Goal: Use online tool/utility: Use online tool/utility

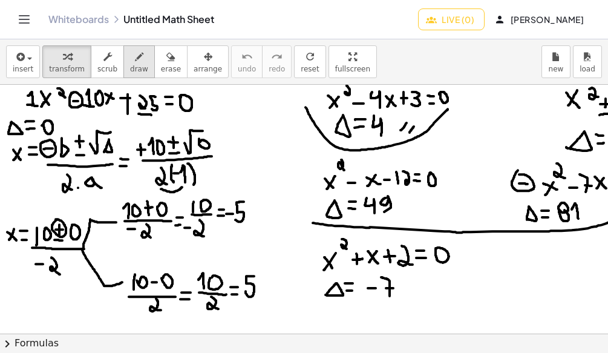
click at [135, 62] on icon "button" at bounding box center [139, 57] width 8 height 15
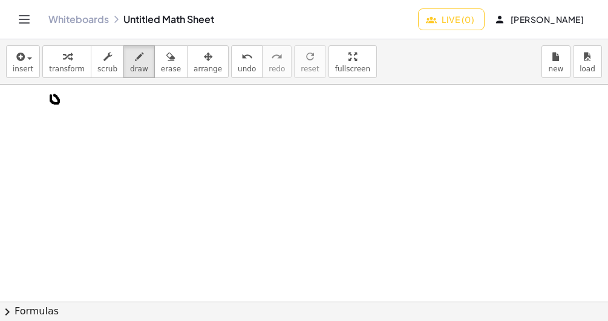
drag, startPoint x: 50, startPoint y: 104, endPoint x: 56, endPoint y: 103, distance: 6.2
drag, startPoint x: 68, startPoint y: 108, endPoint x: 65, endPoint y: 114, distance: 7.1
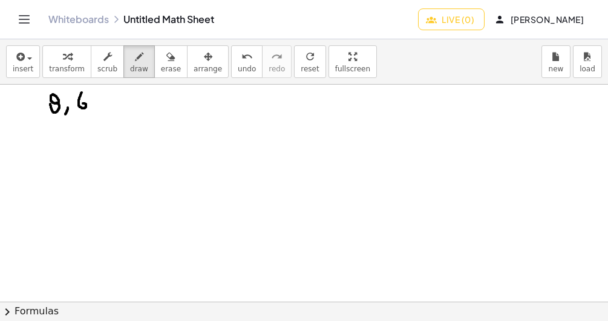
drag, startPoint x: 82, startPoint y: 93, endPoint x: 79, endPoint y: 106, distance: 13.5
drag, startPoint x: 97, startPoint y: 103, endPoint x: 96, endPoint y: 111, distance: 7.4
drag, startPoint x: 109, startPoint y: 96, endPoint x: 110, endPoint y: 102, distance: 6.1
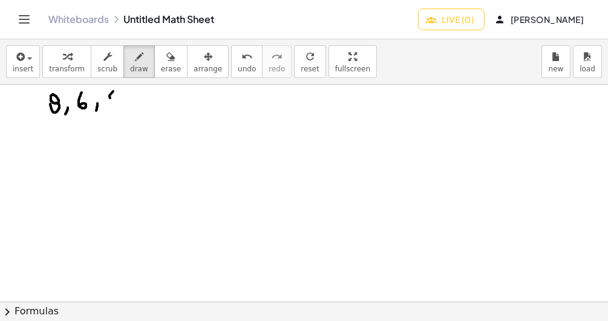
drag, startPoint x: 111, startPoint y: 102, endPoint x: 106, endPoint y: 110, distance: 9.5
drag, startPoint x: 50, startPoint y: 121, endPoint x: 78, endPoint y: 114, distance: 29.2
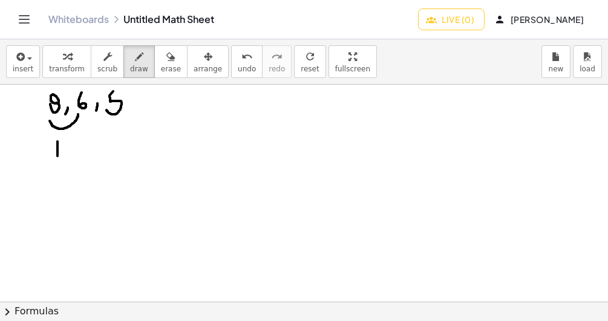
drag, startPoint x: 57, startPoint y: 142, endPoint x: 57, endPoint y: 156, distance: 14.5
drag, startPoint x: 63, startPoint y: 140, endPoint x: 68, endPoint y: 157, distance: 17.8
drag, startPoint x: 79, startPoint y: 142, endPoint x: 80, endPoint y: 156, distance: 14.5
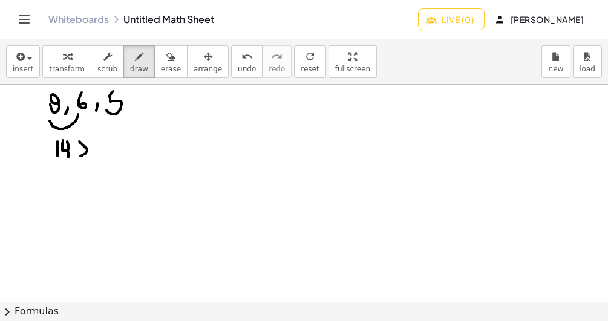
drag, startPoint x: 106, startPoint y: 139, endPoint x: 95, endPoint y: 157, distance: 21.2
drag, startPoint x: 57, startPoint y: 96, endPoint x: 102, endPoint y: 93, distance: 44.8
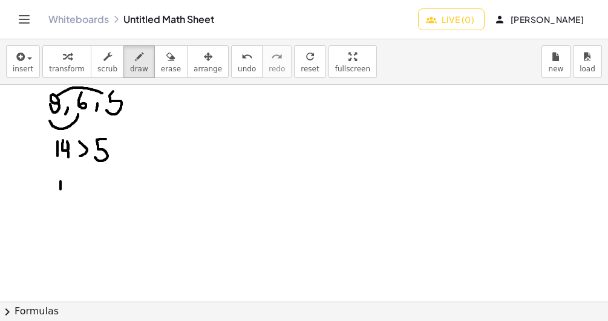
drag, startPoint x: 60, startPoint y: 181, endPoint x: 60, endPoint y: 194, distance: 12.1
drag, startPoint x: 66, startPoint y: 180, endPoint x: 67, endPoint y: 201, distance: 20.6
drag, startPoint x: 81, startPoint y: 183, endPoint x: 79, endPoint y: 197, distance: 14.0
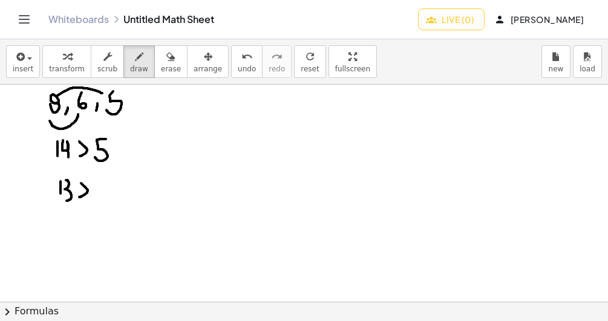
drag, startPoint x: 100, startPoint y: 180, endPoint x: 94, endPoint y: 197, distance: 18.0
drag, startPoint x: 85, startPoint y: 116, endPoint x: 111, endPoint y: 119, distance: 25.6
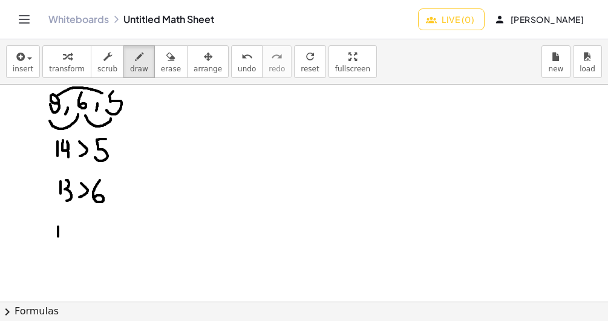
drag, startPoint x: 58, startPoint y: 227, endPoint x: 58, endPoint y: 240, distance: 12.7
drag, startPoint x: 66, startPoint y: 226, endPoint x: 65, endPoint y: 238, distance: 11.5
drag, startPoint x: 73, startPoint y: 225, endPoint x: 76, endPoint y: 236, distance: 11.3
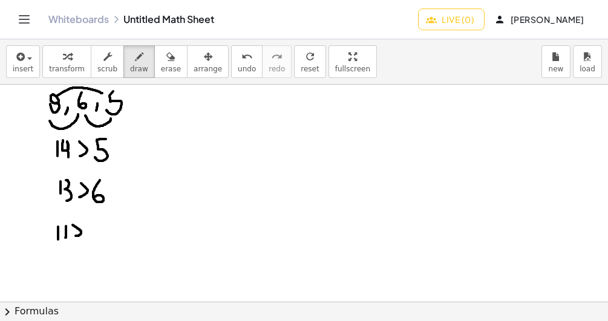
drag, startPoint x: 90, startPoint y: 230, endPoint x: 97, endPoint y: 232, distance: 7.4
drag, startPoint x: 154, startPoint y: 174, endPoint x: 194, endPoint y: 110, distance: 75.3
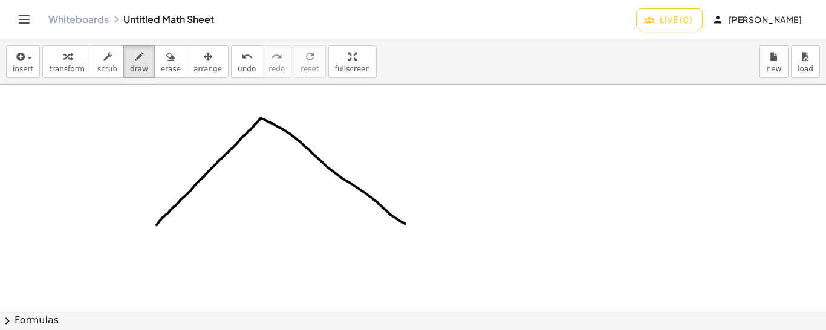
drag, startPoint x: 157, startPoint y: 224, endPoint x: 405, endPoint y: 223, distance: 248.6
drag, startPoint x: 156, startPoint y: 226, endPoint x: 397, endPoint y: 221, distance: 241.4
drag, startPoint x: 251, startPoint y: 107, endPoint x: 264, endPoint y: 106, distance: 13.4
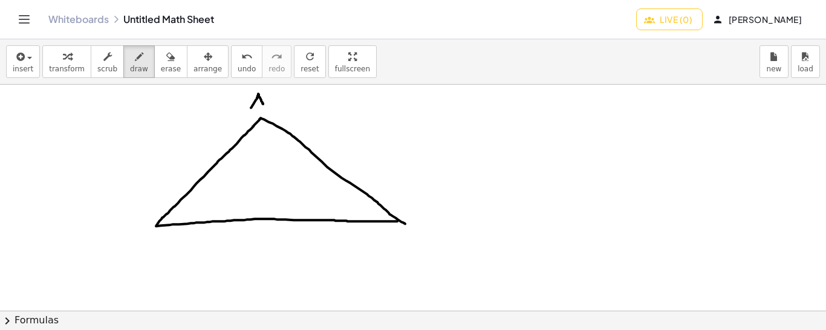
drag, startPoint x: 253, startPoint y: 100, endPoint x: 263, endPoint y: 100, distance: 9.7
drag, startPoint x: 260, startPoint y: 120, endPoint x: 270, endPoint y: 217, distance: 97.9
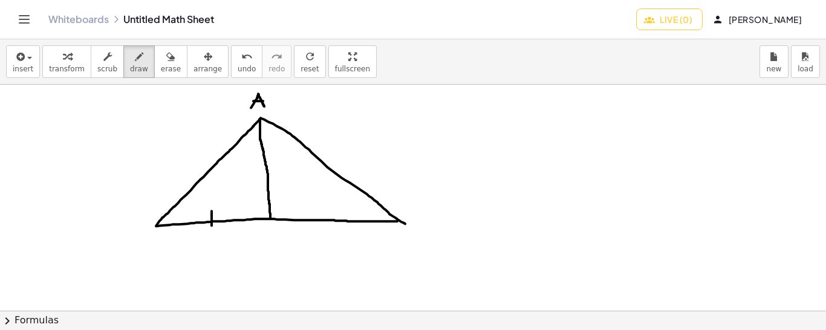
drag, startPoint x: 212, startPoint y: 210, endPoint x: 212, endPoint y: 226, distance: 15.7
drag, startPoint x: 328, startPoint y: 202, endPoint x: 327, endPoint y: 227, distance: 24.8
drag, startPoint x: 262, startPoint y: 120, endPoint x: 269, endPoint y: 214, distance: 94.0
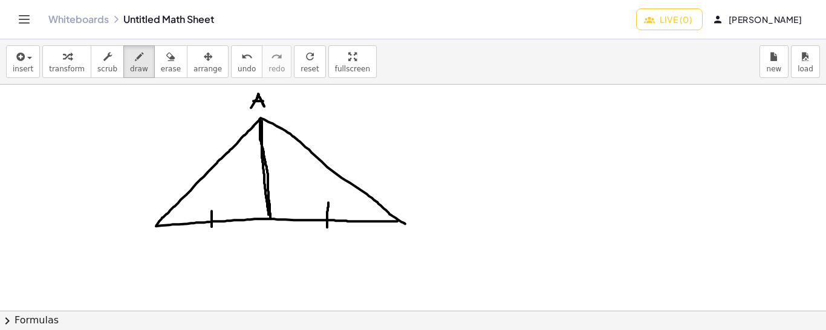
drag, startPoint x: 209, startPoint y: 231, endPoint x: 224, endPoint y: 253, distance: 27.0
drag, startPoint x: 325, startPoint y: 233, endPoint x: 336, endPoint y: 252, distance: 22.2
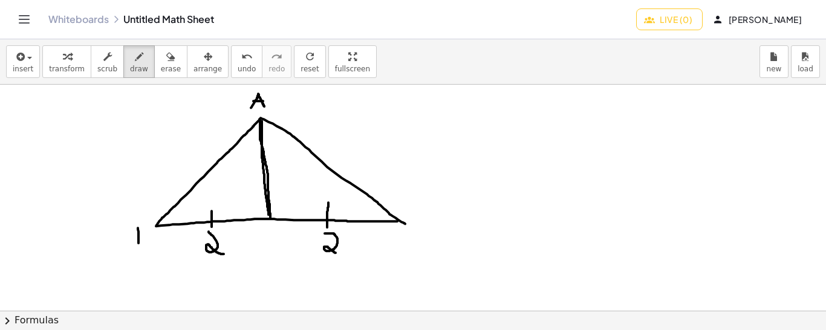
drag, startPoint x: 138, startPoint y: 227, endPoint x: 139, endPoint y: 243, distance: 15.1
drag, startPoint x: 137, startPoint y: 229, endPoint x: 135, endPoint y: 245, distance: 15.8
drag, startPoint x: 157, startPoint y: 224, endPoint x: 321, endPoint y: 158, distance: 176.4
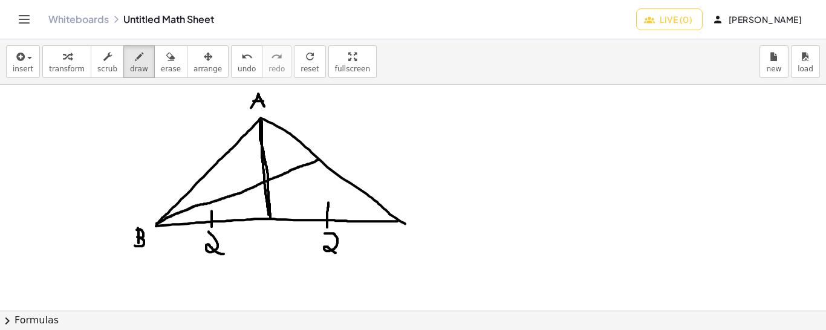
drag, startPoint x: 299, startPoint y: 133, endPoint x: 292, endPoint y: 139, distance: 9.9
drag, startPoint x: 302, startPoint y: 135, endPoint x: 295, endPoint y: 141, distance: 9.1
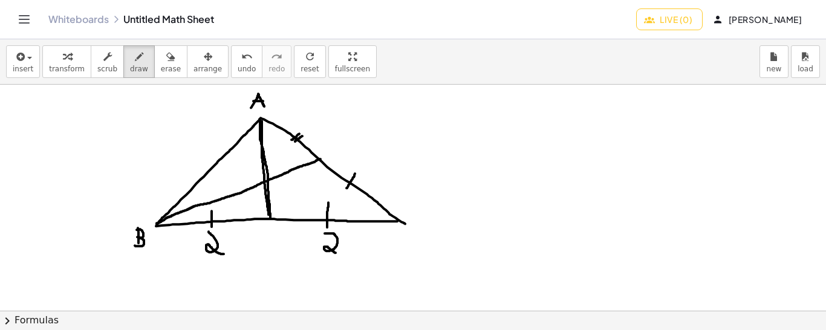
drag, startPoint x: 355, startPoint y: 173, endPoint x: 347, endPoint y: 188, distance: 17.3
drag, startPoint x: 358, startPoint y: 181, endPoint x: 351, endPoint y: 190, distance: 10.8
drag, startPoint x: 312, startPoint y: 116, endPoint x: 308, endPoint y: 126, distance: 11.1
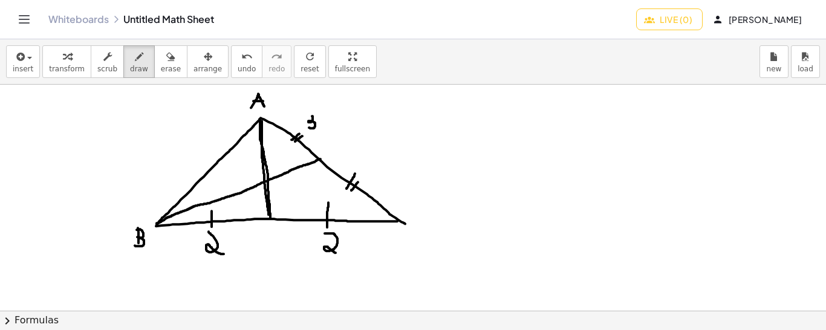
drag, startPoint x: 380, startPoint y: 161, endPoint x: 379, endPoint y: 181, distance: 20.0
drag, startPoint x: 416, startPoint y: 221, endPoint x: 419, endPoint y: 233, distance: 12.6
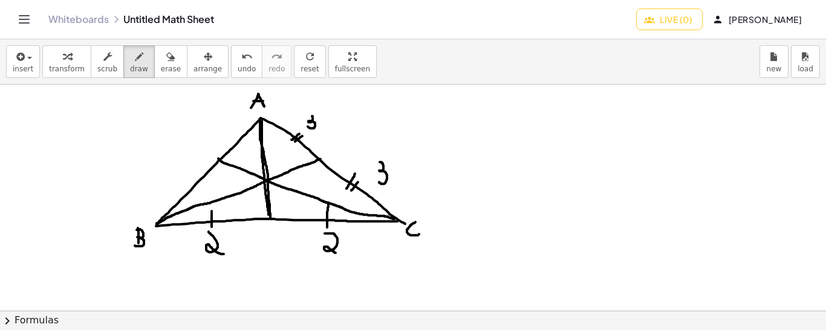
drag, startPoint x: 394, startPoint y: 218, endPoint x: 218, endPoint y: 158, distance: 186.7
drag, startPoint x: 186, startPoint y: 179, endPoint x: 195, endPoint y: 188, distance: 12.8
drag, startPoint x: 191, startPoint y: 177, endPoint x: 200, endPoint y: 186, distance: 13.3
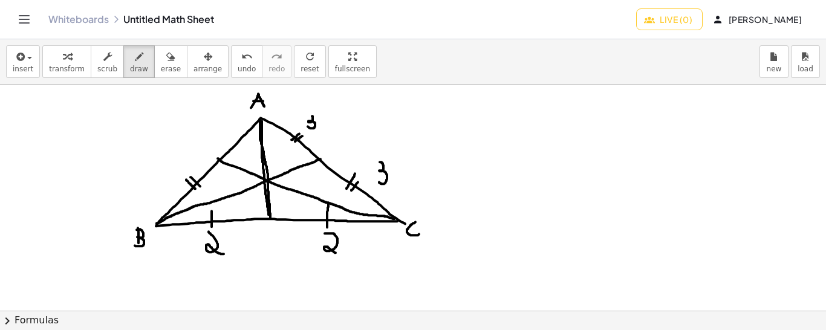
drag, startPoint x: 195, startPoint y: 171, endPoint x: 204, endPoint y: 180, distance: 13.3
drag, startPoint x: 228, startPoint y: 139, endPoint x: 236, endPoint y: 145, distance: 10.3
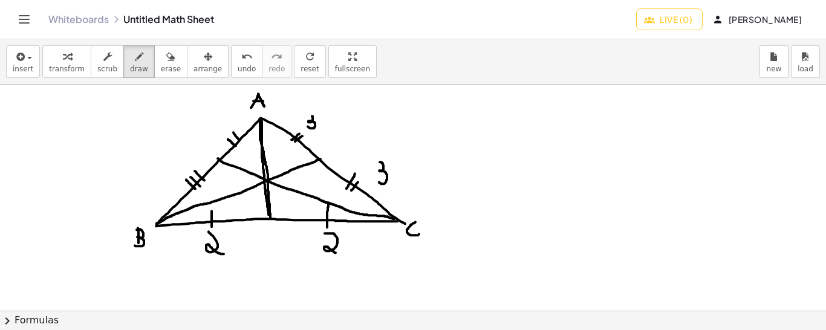
drag, startPoint x: 233, startPoint y: 132, endPoint x: 241, endPoint y: 140, distance: 11.2
drag, startPoint x: 239, startPoint y: 128, endPoint x: 246, endPoint y: 135, distance: 9.8
drag, startPoint x: 156, startPoint y: 165, endPoint x: 165, endPoint y: 177, distance: 14.8
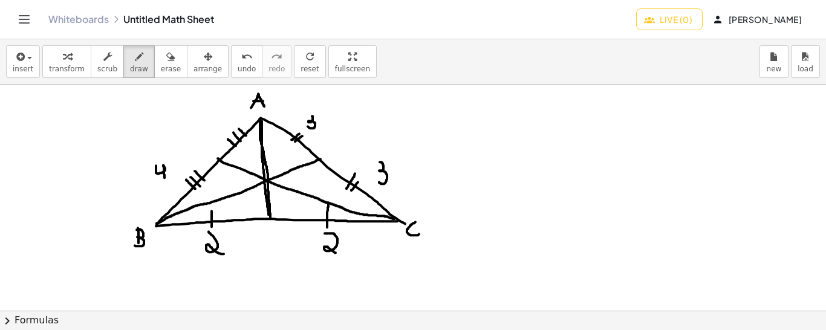
drag, startPoint x: 204, startPoint y: 124, endPoint x: 212, endPoint y: 140, distance: 17.9
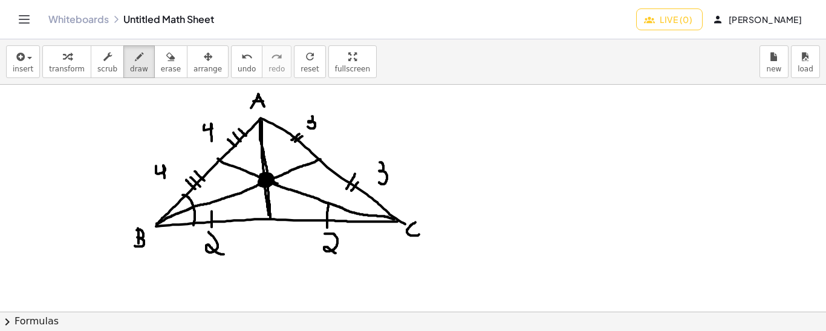
drag, startPoint x: 183, startPoint y: 194, endPoint x: 194, endPoint y: 224, distance: 32.1
click at [241, 61] on icon "undo" at bounding box center [246, 57] width 11 height 15
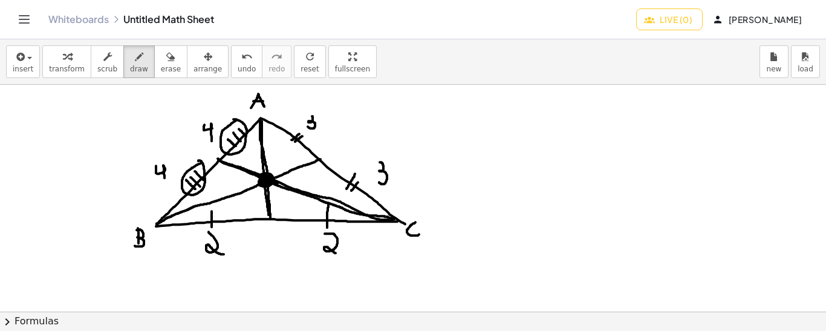
drag, startPoint x: 218, startPoint y: 160, endPoint x: 393, endPoint y: 220, distance: 184.2
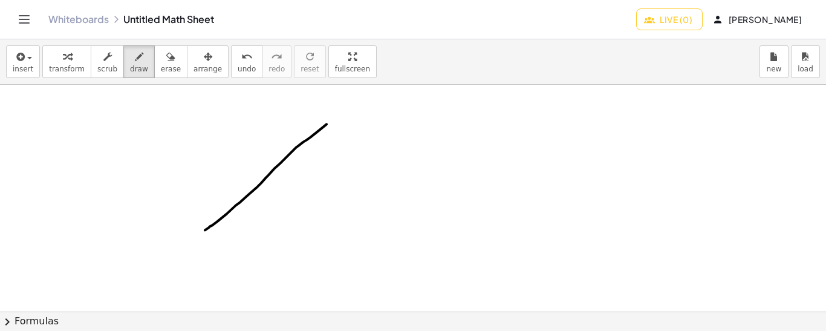
drag, startPoint x: 327, startPoint y: 123, endPoint x: 198, endPoint y: 235, distance: 169.8
drag, startPoint x: 328, startPoint y: 126, endPoint x: 455, endPoint y: 236, distance: 168.5
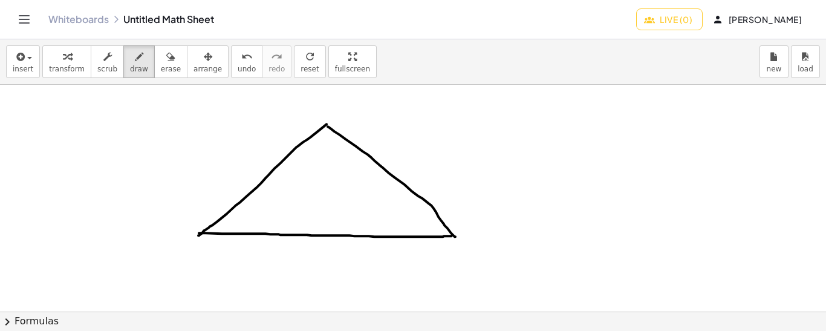
drag, startPoint x: 199, startPoint y: 232, endPoint x: 452, endPoint y: 235, distance: 252.8
drag, startPoint x: 308, startPoint y: 114, endPoint x: 330, endPoint y: 111, distance: 22.1
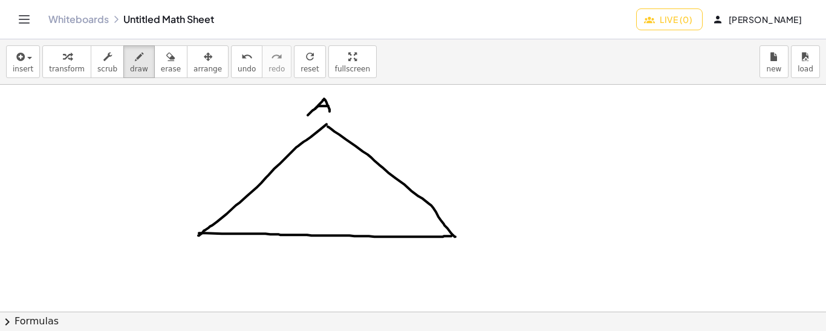
drag, startPoint x: 319, startPoint y: 105, endPoint x: 329, endPoint y: 105, distance: 10.3
drag, startPoint x: 326, startPoint y: 126, endPoint x: 329, endPoint y: 232, distance: 105.3
drag, startPoint x: 313, startPoint y: 136, endPoint x: 341, endPoint y: 132, distance: 27.5
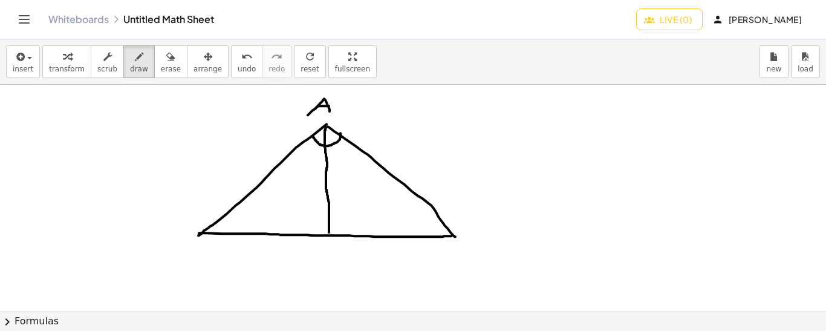
drag, startPoint x: 307, startPoint y: 143, endPoint x: 302, endPoint y: 154, distance: 11.7
drag, startPoint x: 333, startPoint y: 148, endPoint x: 331, endPoint y: 158, distance: 10.4
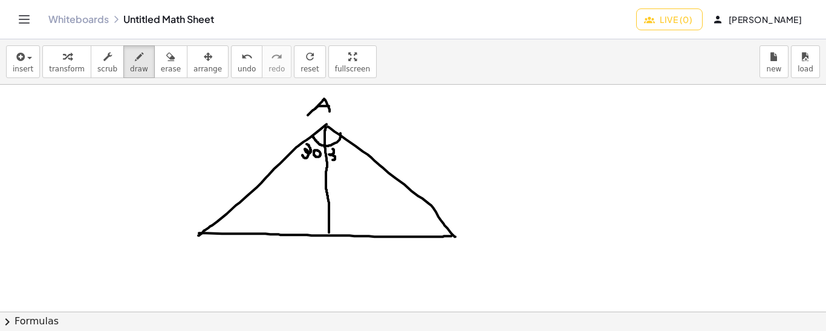
drag, startPoint x: 269, startPoint y: 229, endPoint x: 269, endPoint y: 238, distance: 9.1
drag, startPoint x: 380, startPoint y: 229, endPoint x: 380, endPoint y: 241, distance: 11.5
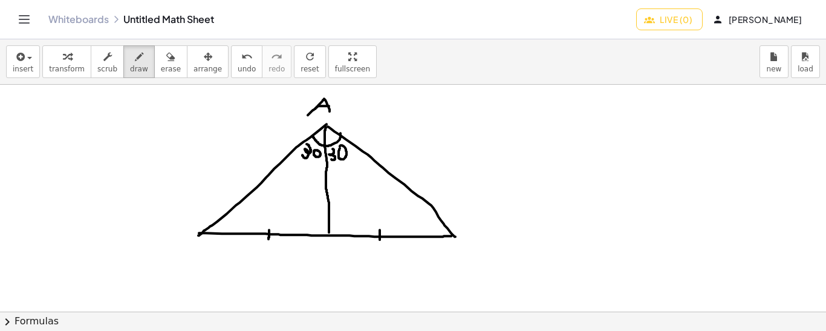
drag, startPoint x: 604, startPoint y: 122, endPoint x: 530, endPoint y: 205, distance: 111.0
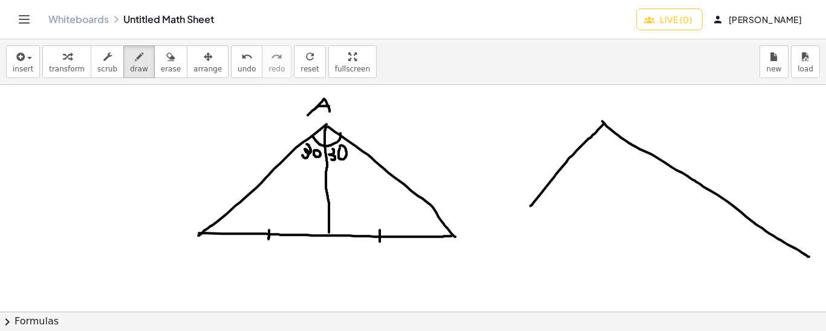
drag, startPoint x: 602, startPoint y: 120, endPoint x: 809, endPoint y: 256, distance: 247.3
drag, startPoint x: 530, startPoint y: 205, endPoint x: 752, endPoint y: 220, distance: 222.5
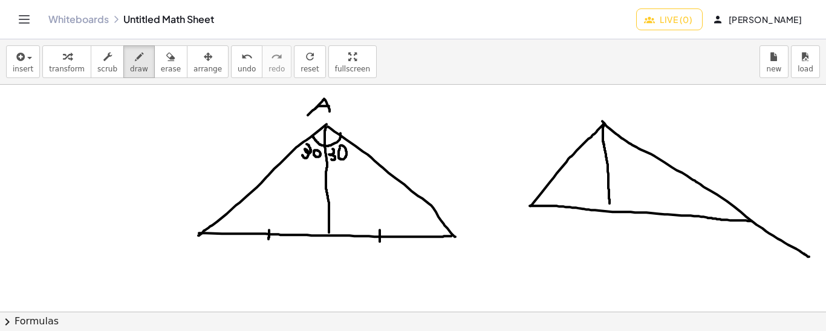
drag, startPoint x: 604, startPoint y: 124, endPoint x: 610, endPoint y: 204, distance: 80.0
drag, startPoint x: 591, startPoint y: 137, endPoint x: 619, endPoint y: 133, distance: 28.1
drag, startPoint x: 596, startPoint y: 139, endPoint x: 594, endPoint y: 148, distance: 9.4
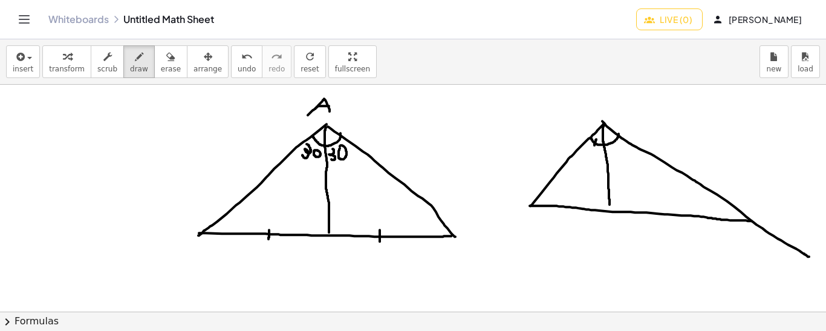
drag, startPoint x: 610, startPoint y: 136, endPoint x: 613, endPoint y: 144, distance: 8.7
drag, startPoint x: 536, startPoint y: 203, endPoint x: 608, endPoint y: 210, distance: 72.9
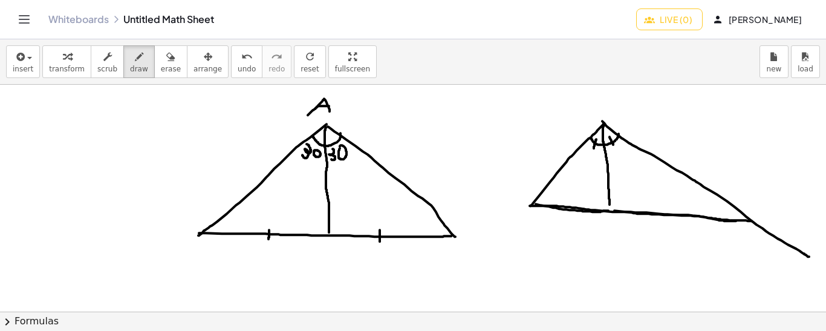
drag, startPoint x: 614, startPoint y: 210, endPoint x: 740, endPoint y: 220, distance: 125.6
click at [241, 60] on icon "undo" at bounding box center [246, 57] width 11 height 15
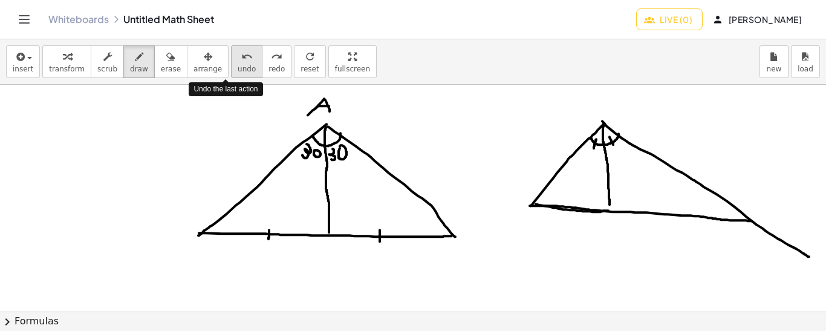
click at [241, 60] on icon "undo" at bounding box center [246, 57] width 11 height 15
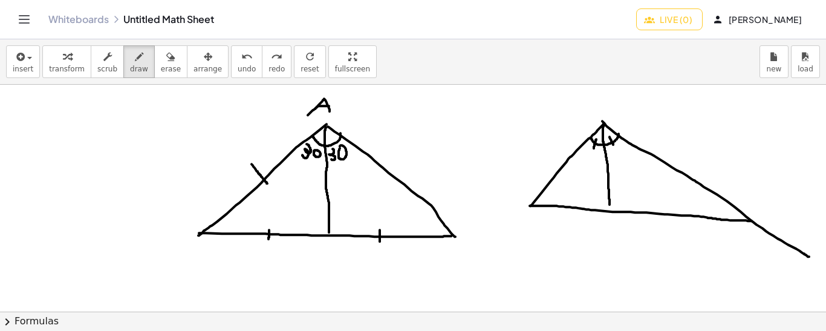
drag, startPoint x: 252, startPoint y: 163, endPoint x: 267, endPoint y: 183, distance: 24.9
drag, startPoint x: 380, startPoint y: 152, endPoint x: 357, endPoint y: 178, distance: 34.3
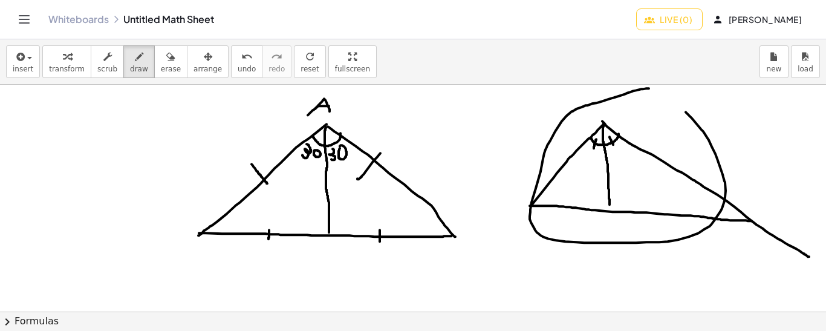
drag, startPoint x: 649, startPoint y: 88, endPoint x: 629, endPoint y: 96, distance: 21.7
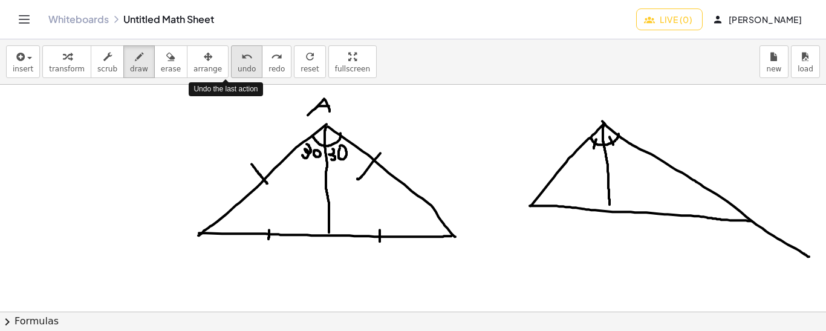
click at [241, 61] on icon "undo" at bounding box center [246, 57] width 11 height 15
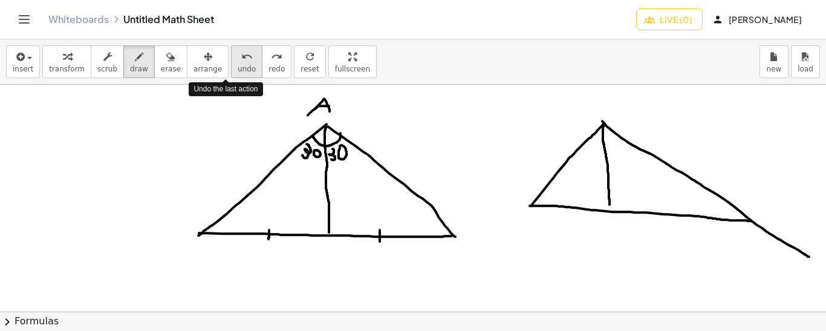
click at [241, 61] on icon "undo" at bounding box center [246, 57] width 11 height 15
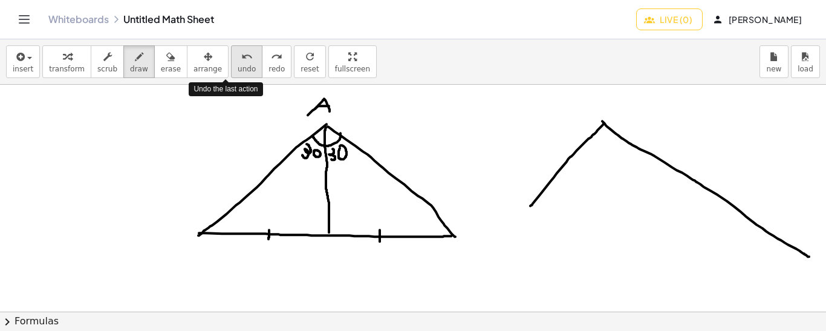
click at [241, 61] on icon "undo" at bounding box center [246, 57] width 11 height 15
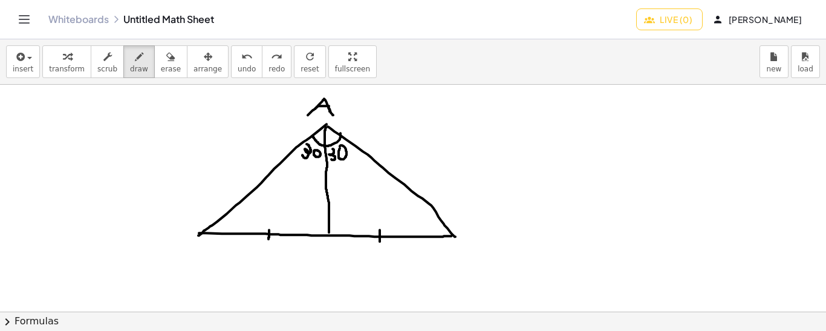
drag, startPoint x: 328, startPoint y: 106, endPoint x: 334, endPoint y: 116, distance: 11.1
drag, startPoint x: 611, startPoint y: 108, endPoint x: 535, endPoint y: 178, distance: 103.6
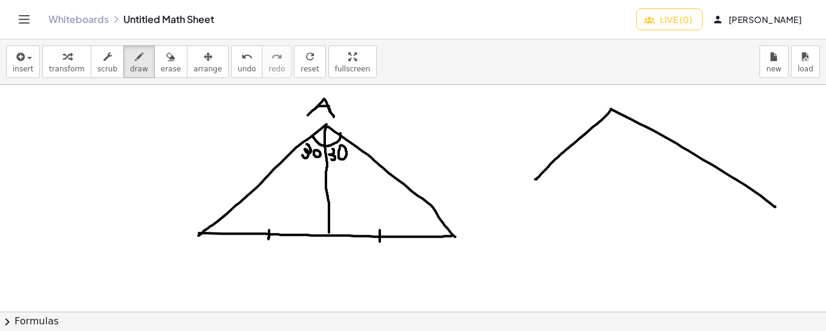
drag, startPoint x: 611, startPoint y: 108, endPoint x: 775, endPoint y: 206, distance: 191.5
drag, startPoint x: 534, startPoint y: 178, endPoint x: 774, endPoint y: 206, distance: 241.7
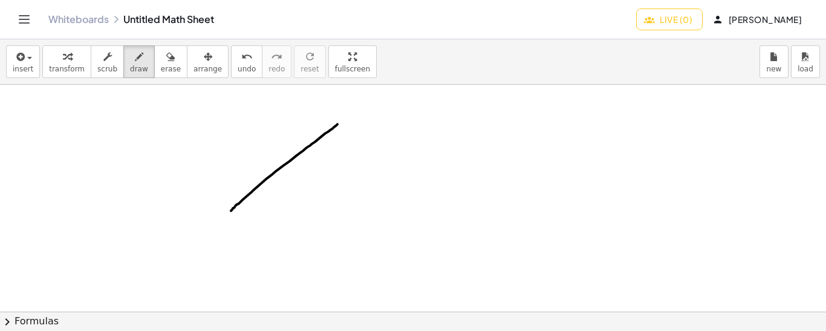
drag, startPoint x: 337, startPoint y: 123, endPoint x: 231, endPoint y: 210, distance: 137.2
drag, startPoint x: 337, startPoint y: 123, endPoint x: 484, endPoint y: 199, distance: 165.6
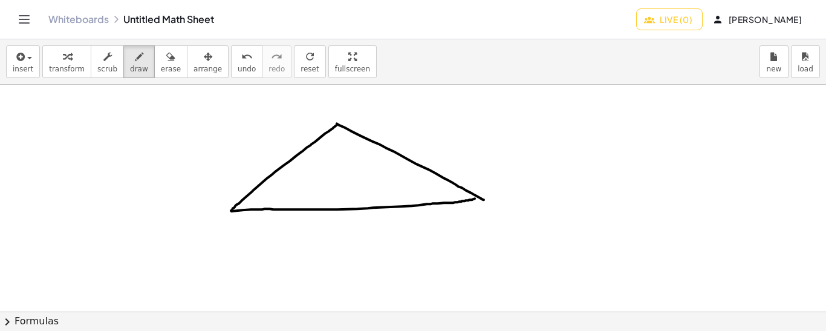
drag, startPoint x: 232, startPoint y: 210, endPoint x: 484, endPoint y: 196, distance: 253.2
drag, startPoint x: 232, startPoint y: 209, endPoint x: 398, endPoint y: 131, distance: 183.2
drag, startPoint x: 256, startPoint y: 189, endPoint x: 265, endPoint y: 195, distance: 10.1
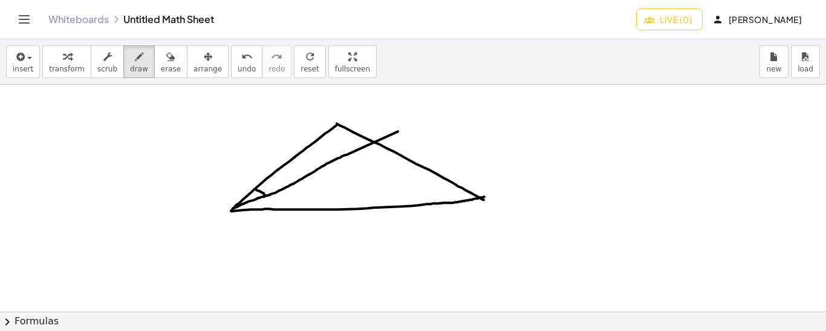
drag, startPoint x: 267, startPoint y: 180, endPoint x: 274, endPoint y: 186, distance: 9.0
drag, startPoint x: 276, startPoint y: 177, endPoint x: 273, endPoint y: 194, distance: 16.7
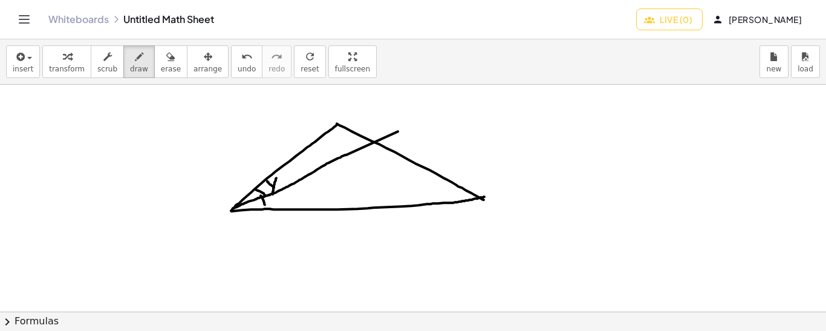
drag, startPoint x: 261, startPoint y: 195, endPoint x: 264, endPoint y: 208, distance: 13.8
drag, startPoint x: 269, startPoint y: 203, endPoint x: 279, endPoint y: 212, distance: 12.9
drag, startPoint x: 279, startPoint y: 203, endPoint x: 273, endPoint y: 222, distance: 19.7
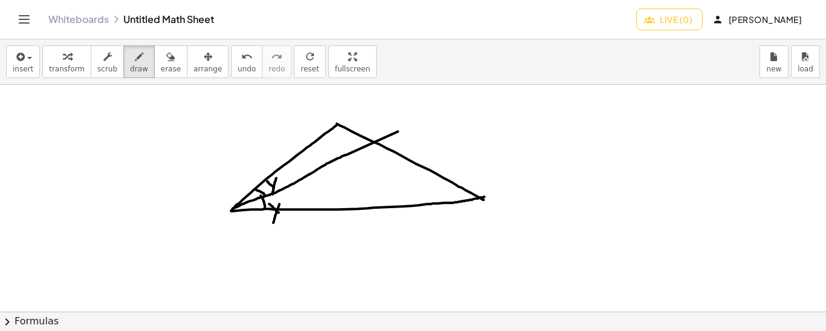
drag, startPoint x: 325, startPoint y: 132, endPoint x: 344, endPoint y: 127, distance: 20.1
drag, startPoint x: 324, startPoint y: 137, endPoint x: 324, endPoint y: 146, distance: 9.1
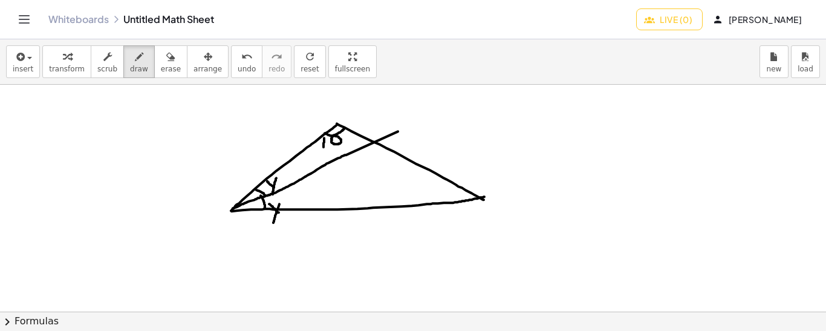
drag, startPoint x: 363, startPoint y: 149, endPoint x: 384, endPoint y: 147, distance: 21.2
drag, startPoint x: 376, startPoint y: 159, endPoint x: 368, endPoint y: 169, distance: 12.6
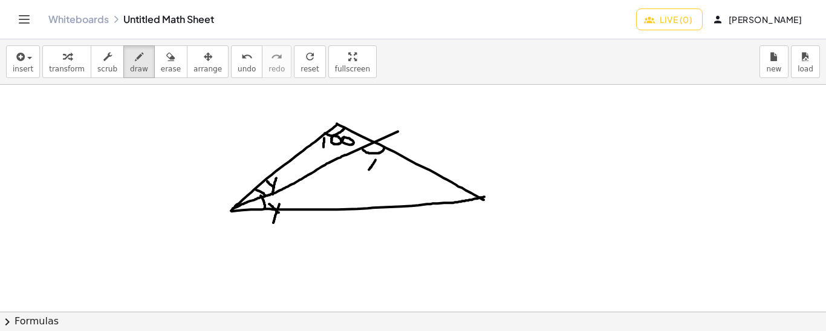
drag, startPoint x: 367, startPoint y: 161, endPoint x: 375, endPoint y: 167, distance: 10.1
drag, startPoint x: 455, startPoint y: 185, endPoint x: 450, endPoint y: 201, distance: 16.6
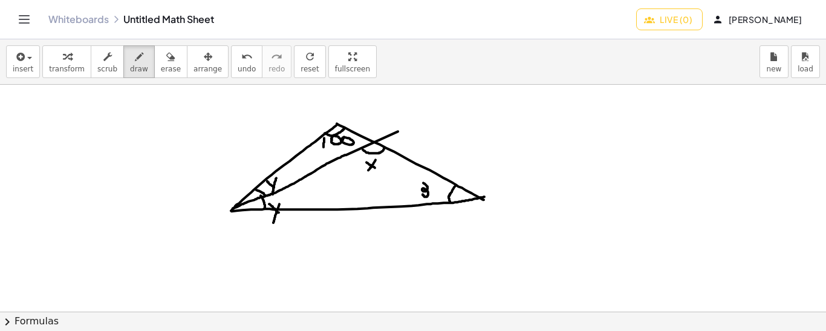
drag, startPoint x: 423, startPoint y: 182, endPoint x: 422, endPoint y: 194, distance: 11.6
drag, startPoint x: 347, startPoint y: 176, endPoint x: 376, endPoint y: 155, distance: 35.1
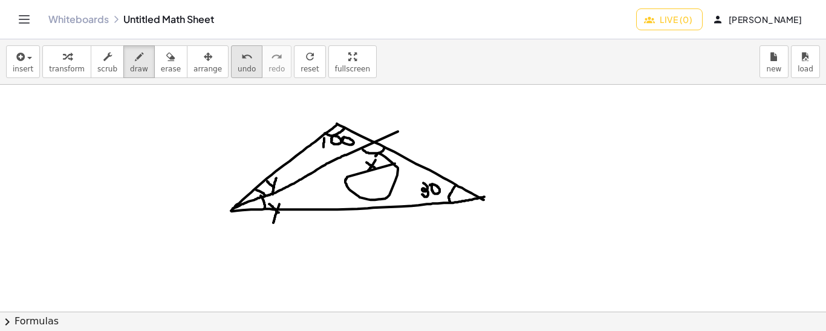
click at [238, 67] on span "undo" at bounding box center [247, 69] width 18 height 8
drag, startPoint x: 321, startPoint y: 110, endPoint x: 328, endPoint y: 111, distance: 7.3
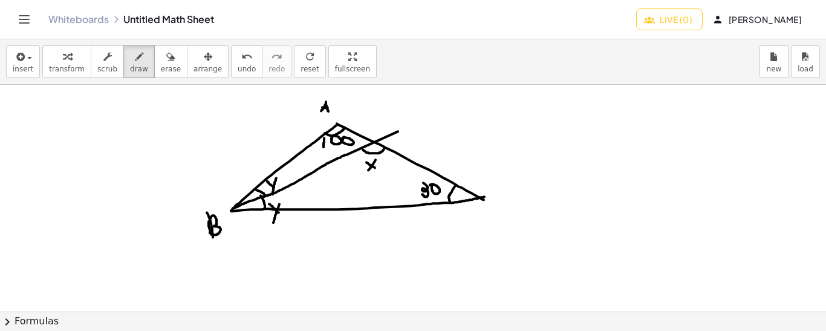
drag, startPoint x: 207, startPoint y: 212, endPoint x: 210, endPoint y: 231, distance: 19.6
drag, startPoint x: 495, startPoint y: 197, endPoint x: 494, endPoint y: 217, distance: 19.4
drag, startPoint x: 370, startPoint y: 125, endPoint x: 370, endPoint y: 135, distance: 9.7
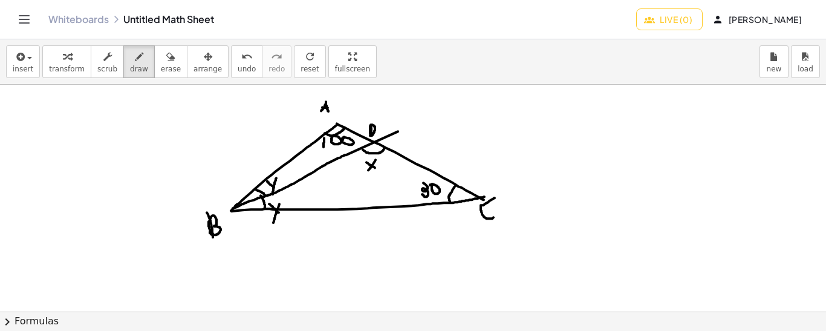
drag, startPoint x: 452, startPoint y: 116, endPoint x: 459, endPoint y: 116, distance: 7.3
drag, startPoint x: 454, startPoint y: 112, endPoint x: 460, endPoint y: 113, distance: 6.1
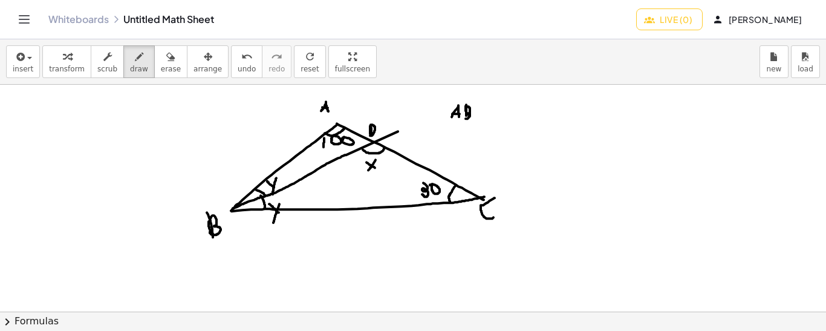
drag, startPoint x: 466, startPoint y: 104, endPoint x: 466, endPoint y: 118, distance: 13.9
drag, startPoint x: 484, startPoint y: 106, endPoint x: 487, endPoint y: 120, distance: 14.2
drag, startPoint x: 497, startPoint y: 115, endPoint x: 504, endPoint y: 116, distance: 6.7
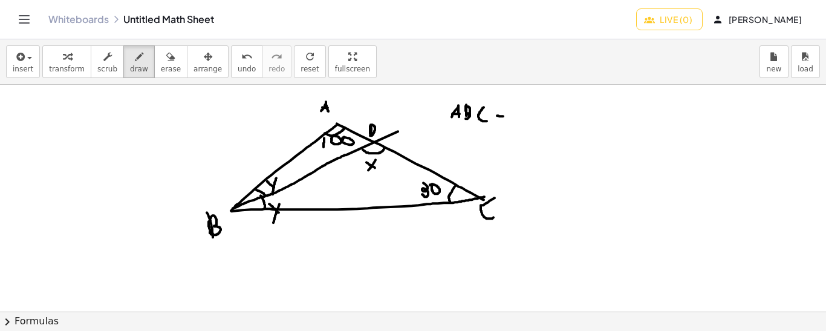
drag, startPoint x: 521, startPoint y: 104, endPoint x: 521, endPoint y: 116, distance: 11.5
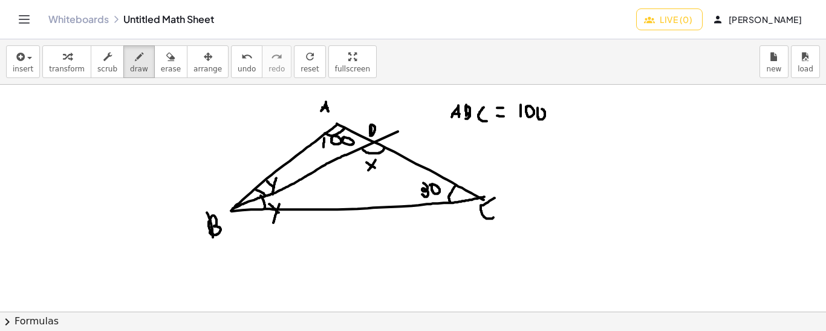
drag, startPoint x: 552, startPoint y: 113, endPoint x: 559, endPoint y: 112, distance: 7.3
drag, startPoint x: 553, startPoint y: 107, endPoint x: 555, endPoint y: 122, distance: 14.6
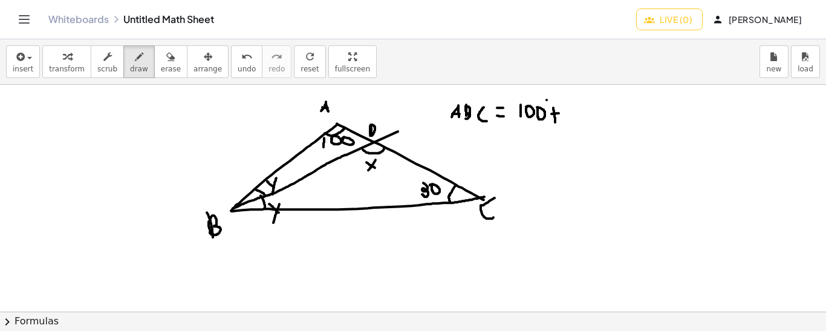
drag, startPoint x: 561, startPoint y: 102, endPoint x: 565, endPoint y: 117, distance: 16.1
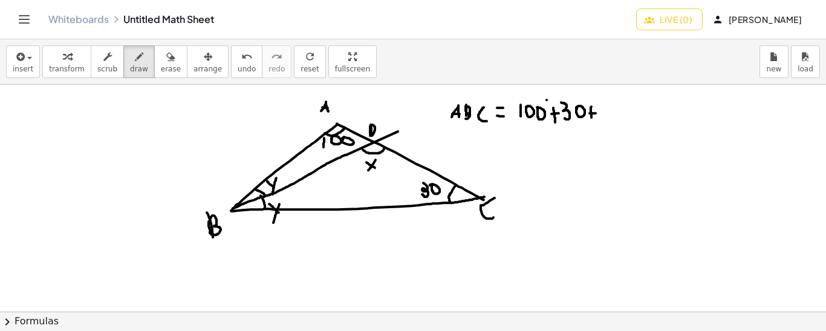
drag, startPoint x: 592, startPoint y: 106, endPoint x: 592, endPoint y: 119, distance: 12.7
drag, startPoint x: 600, startPoint y: 106, endPoint x: 606, endPoint y: 112, distance: 8.1
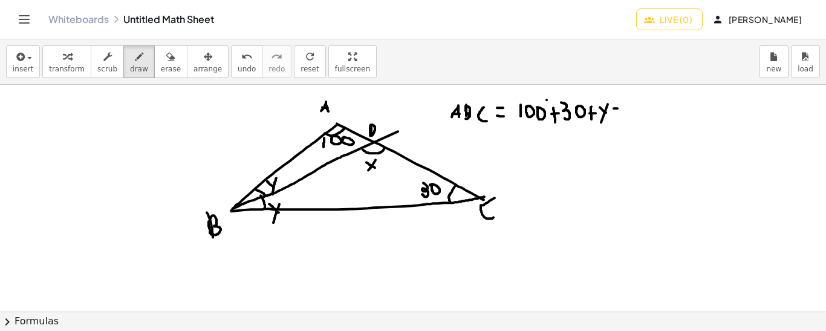
drag, startPoint x: 616, startPoint y: 100, endPoint x: 618, endPoint y: 116, distance: 15.2
drag, startPoint x: 624, startPoint y: 106, endPoint x: 629, endPoint y: 111, distance: 7.3
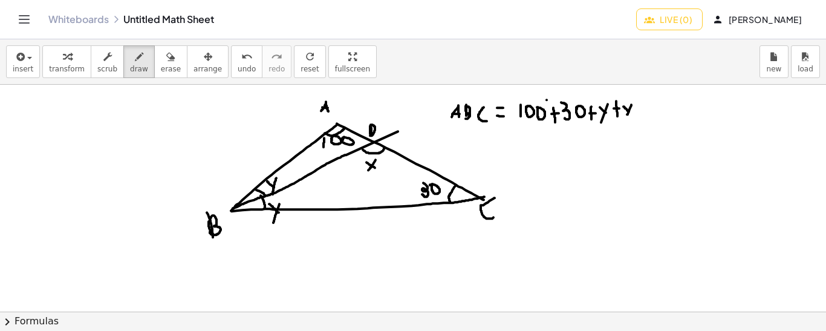
drag, startPoint x: 631, startPoint y: 104, endPoint x: 624, endPoint y: 120, distance: 17.3
drag, startPoint x: 636, startPoint y: 111, endPoint x: 644, endPoint y: 111, distance: 8.5
drag, startPoint x: 639, startPoint y: 105, endPoint x: 639, endPoint y: 116, distance: 10.3
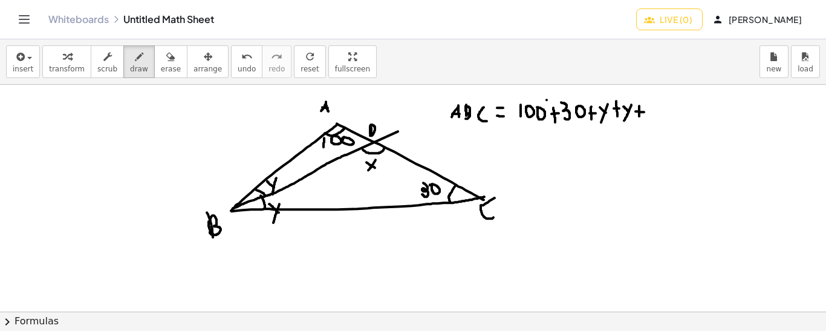
click at [231, 72] on button "undo undo" at bounding box center [246, 61] width 31 height 33
drag, startPoint x: 636, startPoint y: 111, endPoint x: 642, endPoint y: 111, distance: 6.7
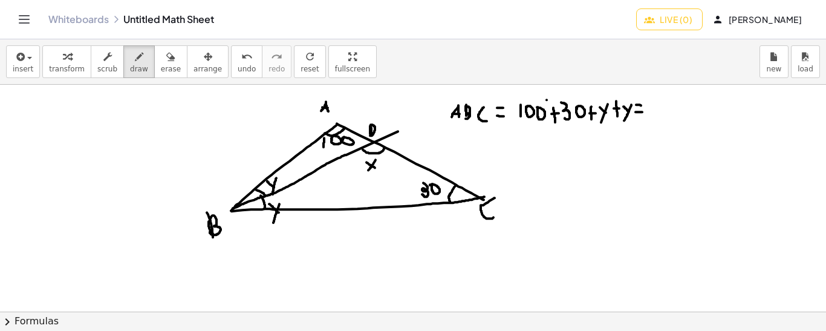
drag, startPoint x: 636, startPoint y: 104, endPoint x: 644, endPoint y: 105, distance: 7.9
drag, startPoint x: 654, startPoint y: 111, endPoint x: 651, endPoint y: 106, distance: 6.2
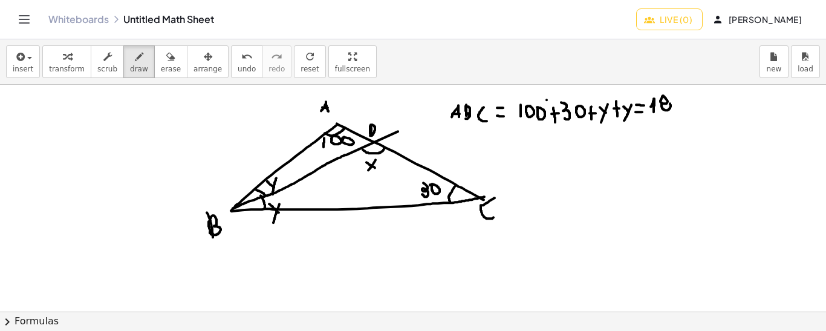
drag, startPoint x: 662, startPoint y: 103, endPoint x: 668, endPoint y: 102, distance: 6.8
drag, startPoint x: 723, startPoint y: 97, endPoint x: 723, endPoint y: 110, distance: 13.3
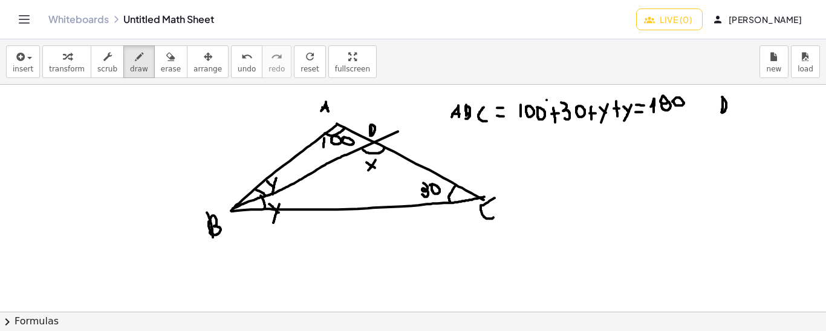
drag, startPoint x: 722, startPoint y: 96, endPoint x: 722, endPoint y: 111, distance: 15.1
drag, startPoint x: 737, startPoint y: 105, endPoint x: 729, endPoint y: 116, distance: 12.6
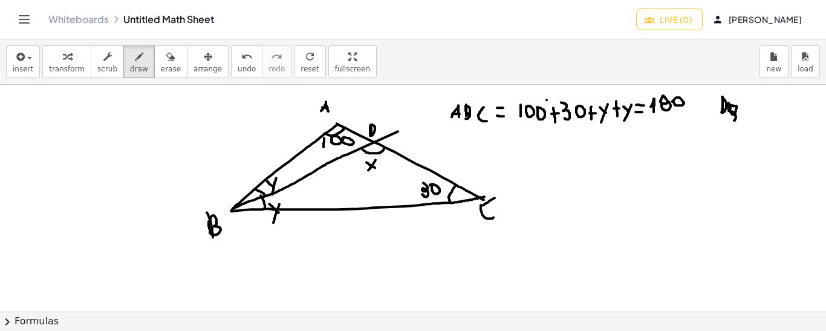
drag, startPoint x: 729, startPoint y: 109, endPoint x: 729, endPoint y: 116, distance: 6.7
click at [238, 67] on span "undo" at bounding box center [247, 69] width 18 height 8
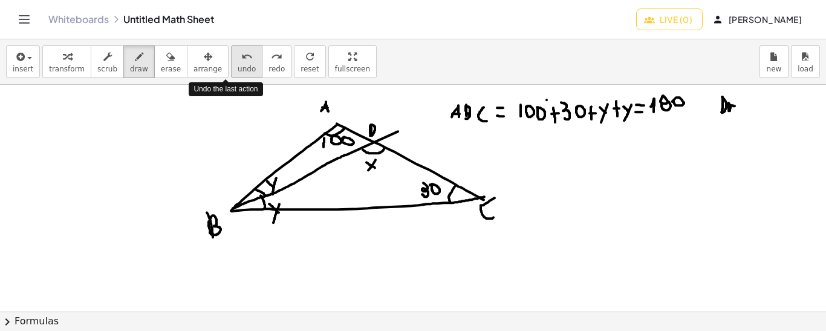
click at [238, 67] on span "undo" at bounding box center [247, 69] width 18 height 8
drag, startPoint x: 722, startPoint y: 96, endPoint x: 719, endPoint y: 112, distance: 16.6
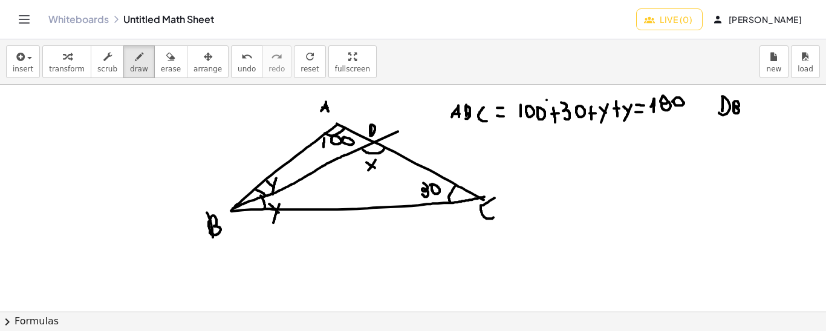
drag, startPoint x: 734, startPoint y: 102, endPoint x: 750, endPoint y: 114, distance: 20.7
drag, startPoint x: 752, startPoint y: 102, endPoint x: 756, endPoint y: 117, distance: 15.7
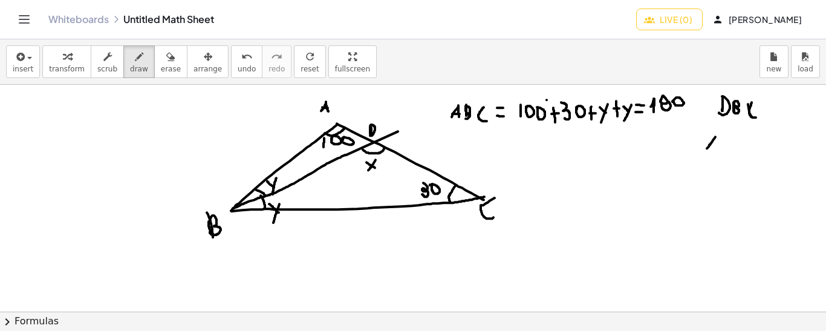
drag, startPoint x: 716, startPoint y: 136, endPoint x: 706, endPoint y: 148, distance: 15.1
drag, startPoint x: 708, startPoint y: 137, endPoint x: 715, endPoint y: 145, distance: 10.3
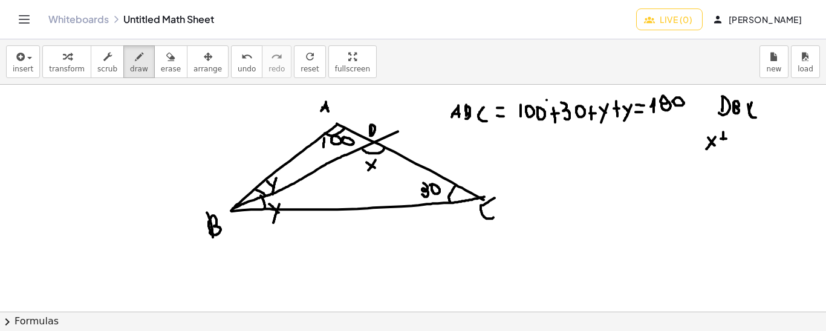
drag, startPoint x: 723, startPoint y: 131, endPoint x: 723, endPoint y: 146, distance: 14.5
drag, startPoint x: 730, startPoint y: 132, endPoint x: 730, endPoint y: 145, distance: 12.7
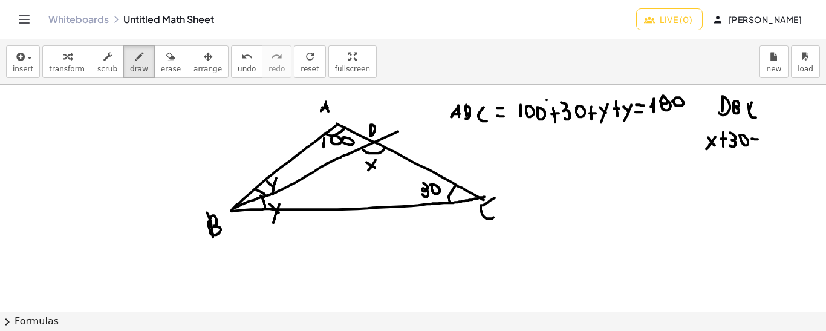
drag, startPoint x: 752, startPoint y: 138, endPoint x: 758, endPoint y: 139, distance: 6.7
drag, startPoint x: 755, startPoint y: 133, endPoint x: 755, endPoint y: 143, distance: 9.7
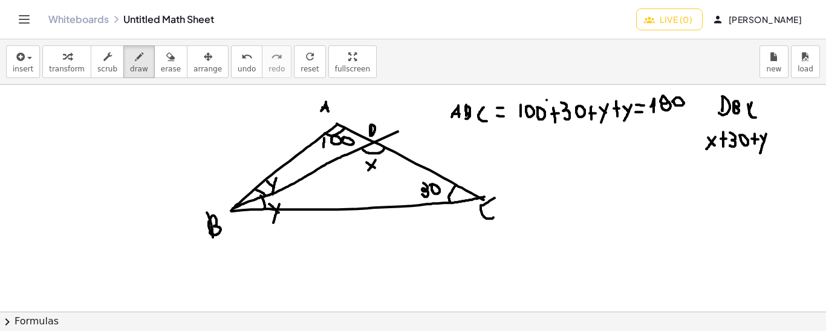
drag, startPoint x: 766, startPoint y: 133, endPoint x: 760, endPoint y: 152, distance: 20.3
drag, startPoint x: 785, startPoint y: 140, endPoint x: 781, endPoint y: 130, distance: 10.6
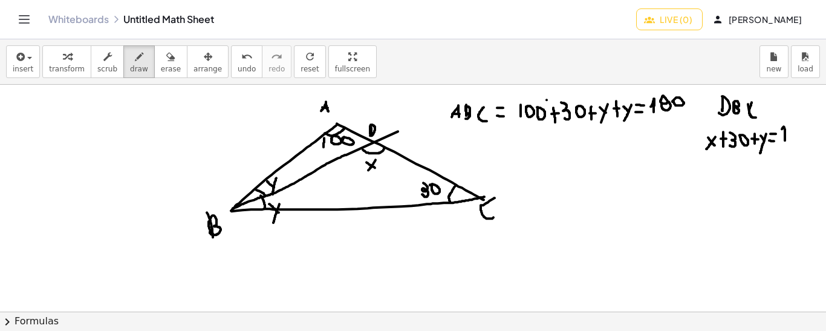
drag, startPoint x: 604, startPoint y: 123, endPoint x: 623, endPoint y: 123, distance: 18.7
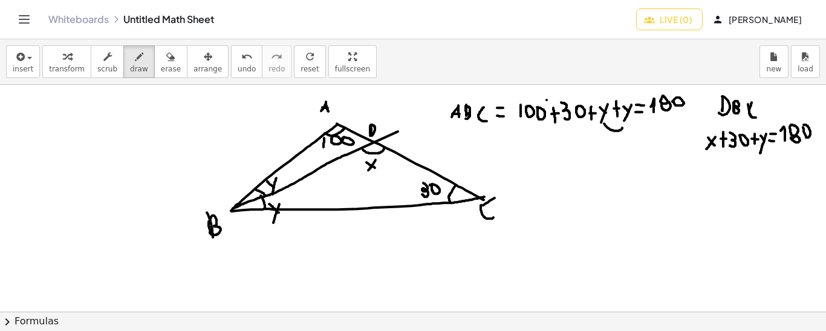
drag, startPoint x: 521, startPoint y: 137, endPoint x: 524, endPoint y: 151, distance: 14.4
drag, startPoint x: 529, startPoint y: 144, endPoint x: 533, endPoint y: 155, distance: 11.9
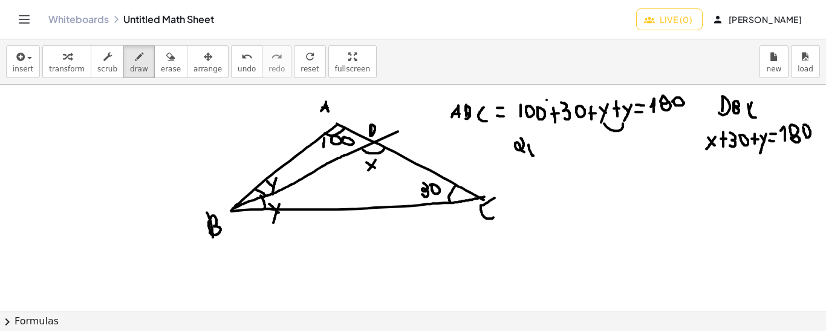
drag, startPoint x: 533, startPoint y: 145, endPoint x: 530, endPoint y: 161, distance: 16.7
drag, startPoint x: 540, startPoint y: 143, endPoint x: 547, endPoint y: 144, distance: 6.7
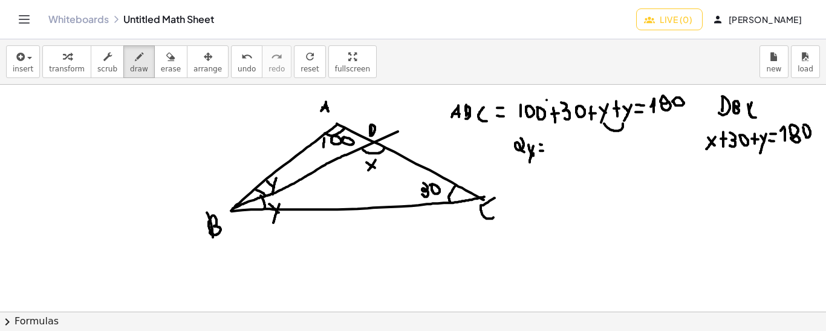
drag, startPoint x: 555, startPoint y: 136, endPoint x: 555, endPoint y: 147, distance: 10.9
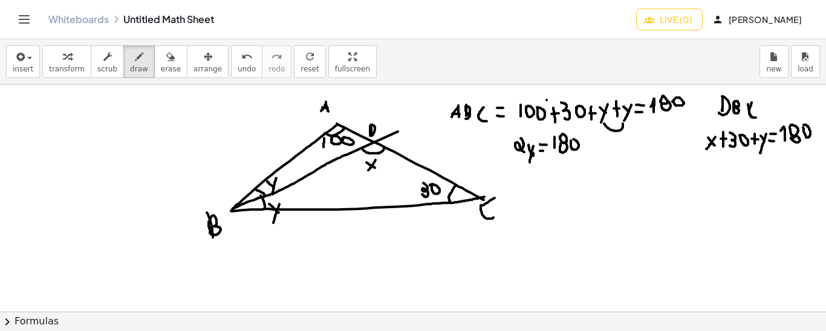
drag, startPoint x: 587, startPoint y: 143, endPoint x: 593, endPoint y: 143, distance: 6.7
drag, startPoint x: 590, startPoint y: 139, endPoint x: 590, endPoint y: 146, distance: 7.9
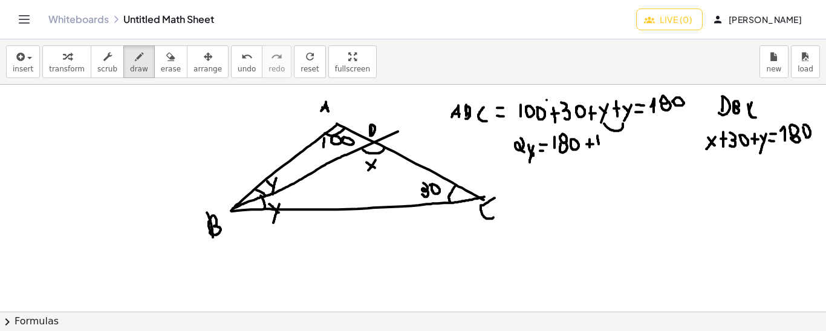
drag, startPoint x: 598, startPoint y: 135, endPoint x: 599, endPoint y: 146, distance: 11.6
click at [238, 67] on span "undo" at bounding box center [247, 69] width 18 height 8
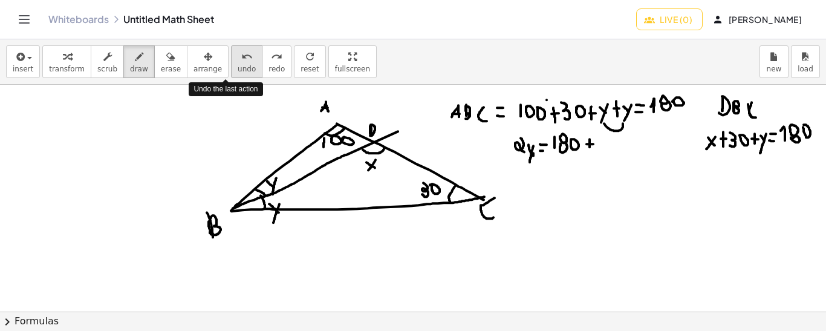
click at [238, 67] on span "undo" at bounding box center [247, 69] width 18 height 8
drag, startPoint x: 603, startPoint y: 137, endPoint x: 605, endPoint y: 148, distance: 11.0
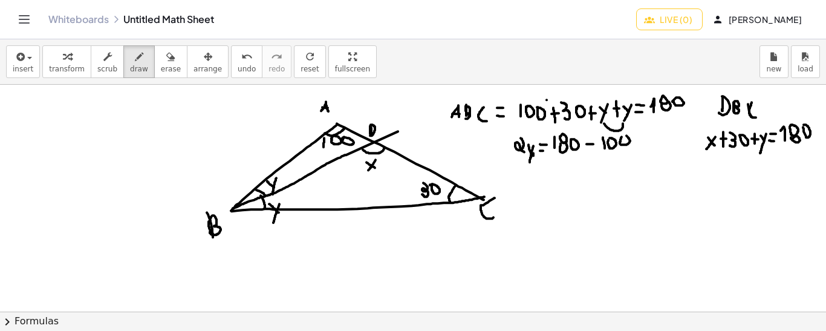
drag, startPoint x: 539, startPoint y: 103, endPoint x: 598, endPoint y: 93, distance: 60.1
drag, startPoint x: 637, startPoint y: 140, endPoint x: 643, endPoint y: 141, distance: 6.1
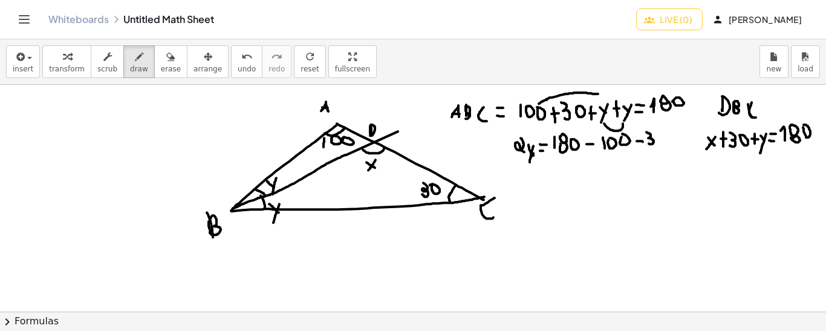
drag, startPoint x: 647, startPoint y: 131, endPoint x: 648, endPoint y: 142, distance: 10.4
drag, startPoint x: 527, startPoint y: 174, endPoint x: 534, endPoint y: 180, distance: 9.4
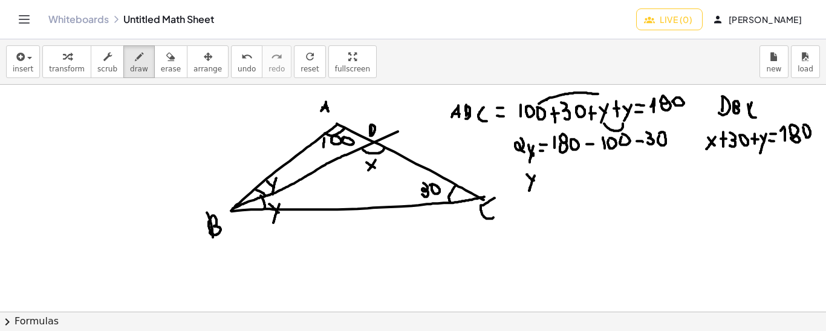
drag, startPoint x: 535, startPoint y: 175, endPoint x: 529, endPoint y: 190, distance: 16.1
drag, startPoint x: 544, startPoint y: 178, endPoint x: 550, endPoint y: 178, distance: 6.1
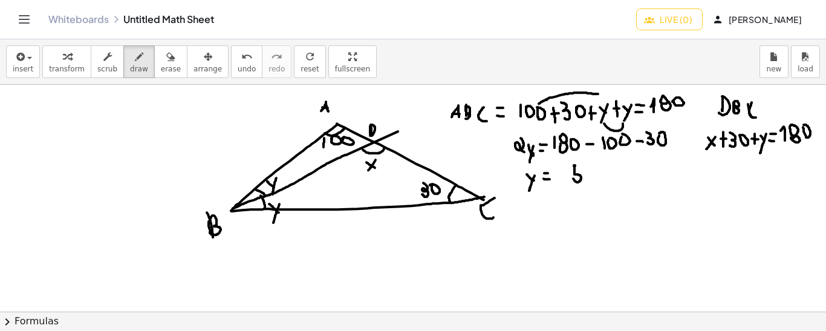
drag, startPoint x: 575, startPoint y: 165, endPoint x: 573, endPoint y: 177, distance: 12.2
drag, startPoint x: 570, startPoint y: 181, endPoint x: 605, endPoint y: 183, distance: 35.1
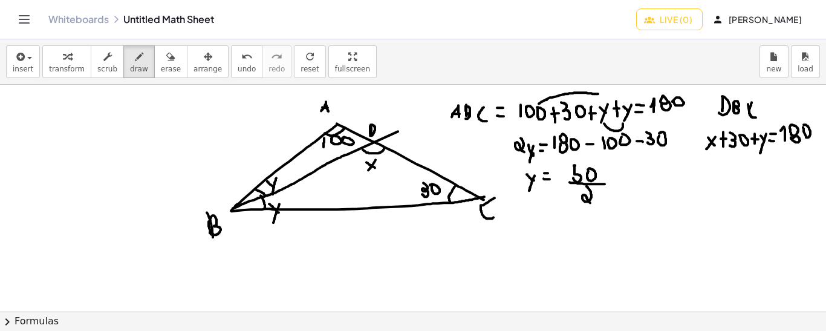
drag, startPoint x: 587, startPoint y: 185, endPoint x: 592, endPoint y: 203, distance: 18.9
drag, startPoint x: 529, startPoint y: 209, endPoint x: 535, endPoint y: 217, distance: 9.9
drag, startPoint x: 538, startPoint y: 210, endPoint x: 532, endPoint y: 227, distance: 17.4
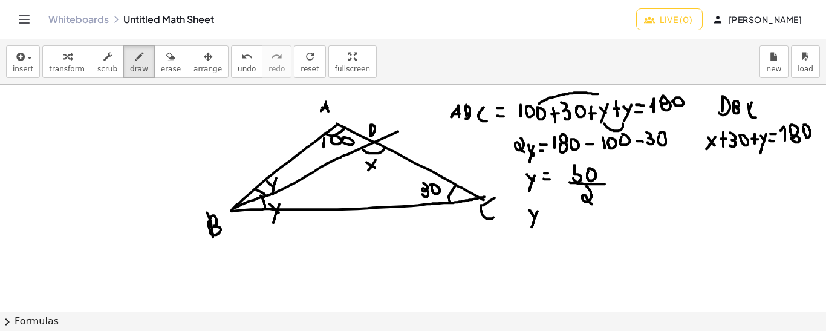
drag, startPoint x: 546, startPoint y: 207, endPoint x: 556, endPoint y: 214, distance: 11.7
click at [241, 62] on icon "undo" at bounding box center [246, 57] width 11 height 15
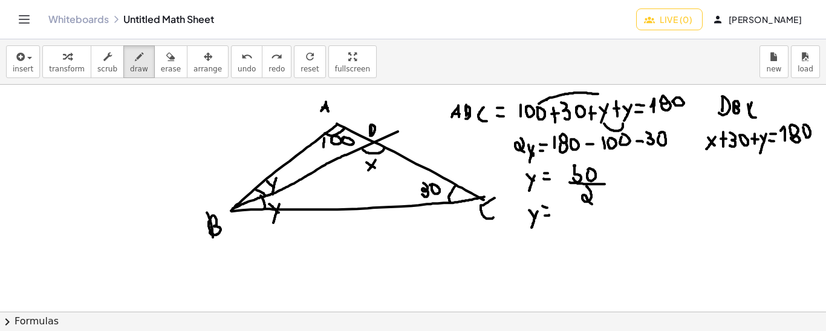
drag, startPoint x: 543, startPoint y: 205, endPoint x: 549, endPoint y: 207, distance: 7.1
drag, startPoint x: 562, startPoint y: 207, endPoint x: 572, endPoint y: 224, distance: 19.5
drag, startPoint x: 578, startPoint y: 209, endPoint x: 575, endPoint y: 223, distance: 14.7
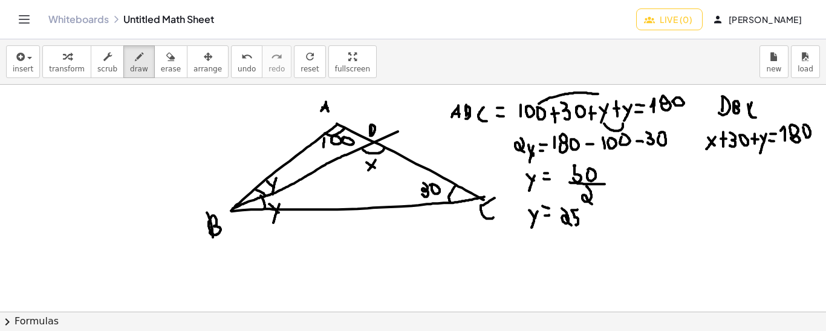
drag, startPoint x: 717, startPoint y: 169, endPoint x: 703, endPoint y: 183, distance: 19.7
drag, startPoint x: 703, startPoint y: 173, endPoint x: 711, endPoint y: 180, distance: 10.3
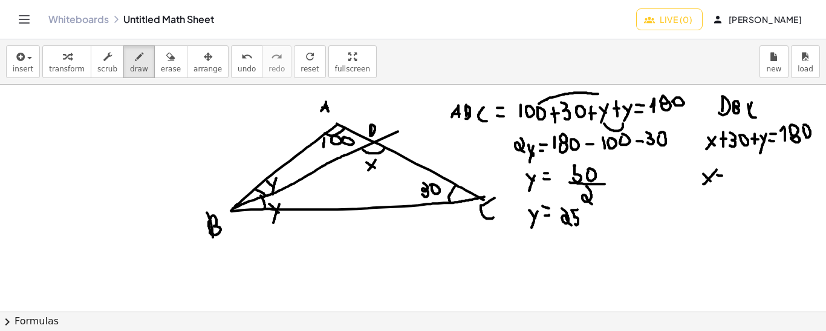
drag, startPoint x: 717, startPoint y: 174, endPoint x: 724, endPoint y: 175, distance: 6.7
drag, startPoint x: 721, startPoint y: 170, endPoint x: 719, endPoint y: 177, distance: 7.5
drag, startPoint x: 733, startPoint y: 165, endPoint x: 734, endPoint y: 177, distance: 12.2
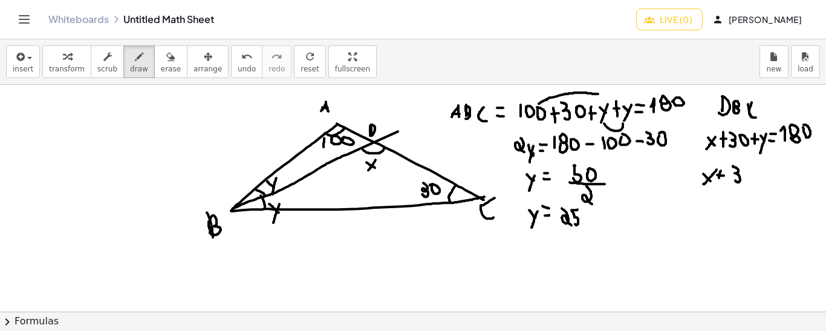
drag, startPoint x: 757, startPoint y: 172, endPoint x: 766, endPoint y: 172, distance: 8.5
drag, startPoint x: 762, startPoint y: 167, endPoint x: 760, endPoint y: 177, distance: 9.8
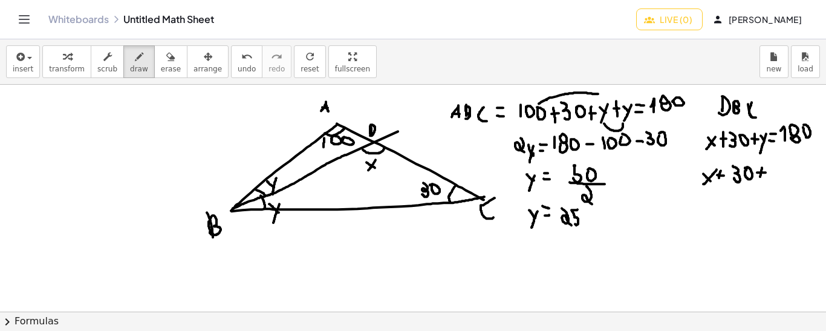
drag, startPoint x: 771, startPoint y: 167, endPoint x: 771, endPoint y: 181, distance: 14.5
drag, startPoint x: 783, startPoint y: 168, endPoint x: 778, endPoint y: 181, distance: 14.2
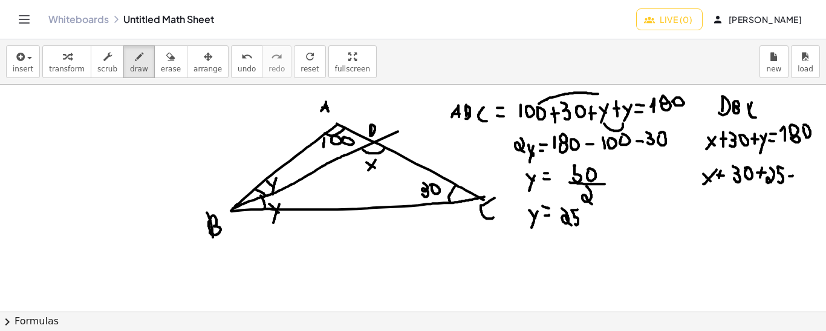
drag, startPoint x: 798, startPoint y: 166, endPoint x: 798, endPoint y: 177, distance: 11.5
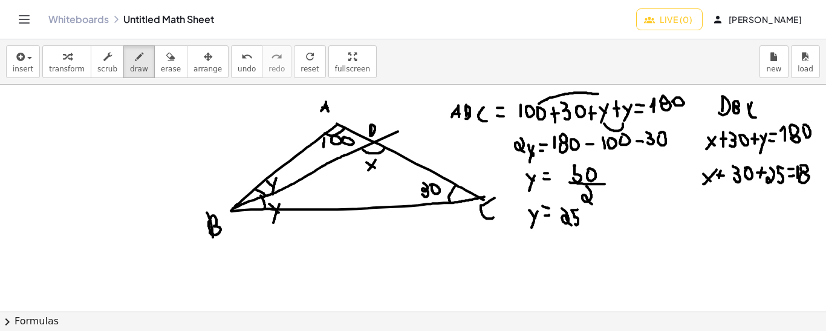
drag, startPoint x: 668, startPoint y: 204, endPoint x: 660, endPoint y: 212, distance: 10.7
drag, startPoint x: 660, startPoint y: 206, endPoint x: 668, endPoint y: 214, distance: 10.7
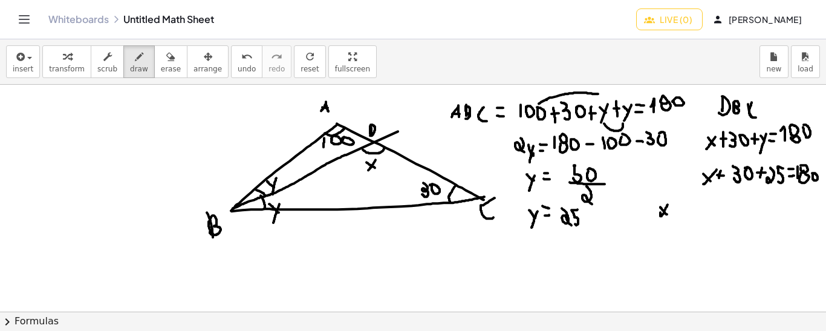
drag, startPoint x: 673, startPoint y: 210, endPoint x: 679, endPoint y: 210, distance: 6.1
drag, startPoint x: 688, startPoint y: 196, endPoint x: 688, endPoint y: 211, distance: 15.1
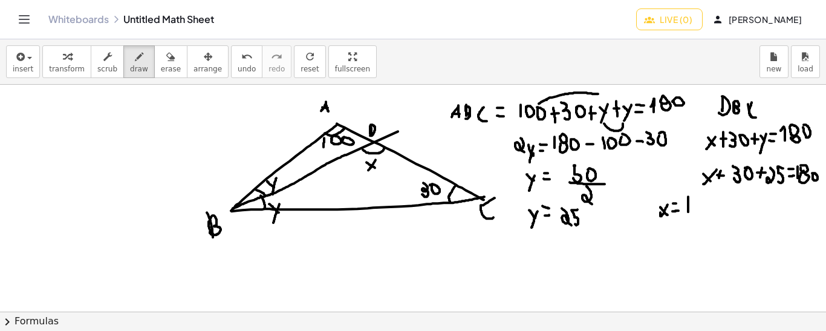
drag, startPoint x: 692, startPoint y: 196, endPoint x: 703, endPoint y: 210, distance: 18.0
drag, startPoint x: 714, startPoint y: 195, endPoint x: 709, endPoint y: 208, distance: 13.6
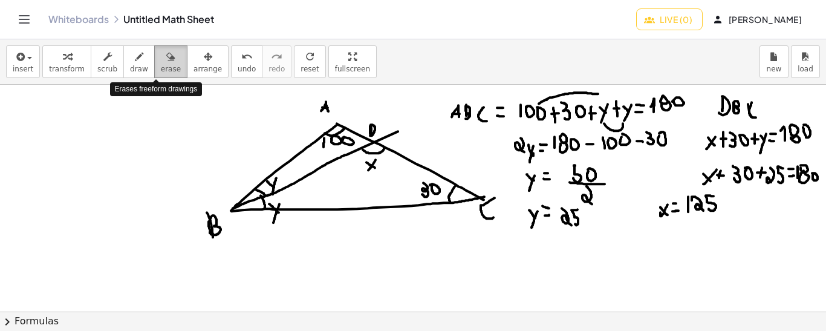
click at [166, 60] on icon "button" at bounding box center [170, 57] width 8 height 15
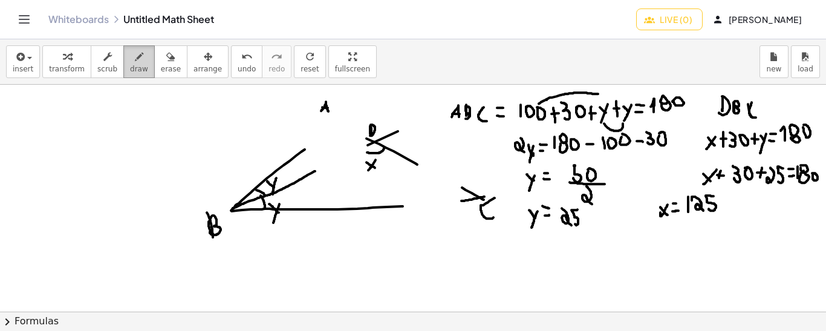
click at [131, 56] on div "button" at bounding box center [139, 56] width 18 height 15
drag, startPoint x: 303, startPoint y: 146, endPoint x: 371, endPoint y: 137, distance: 68.9
drag, startPoint x: 312, startPoint y: 168, endPoint x: 371, endPoint y: 143, distance: 63.7
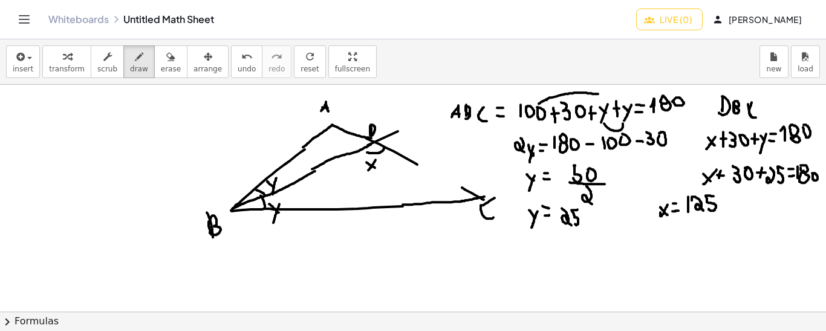
drag, startPoint x: 403, startPoint y: 204, endPoint x: 466, endPoint y: 200, distance: 63.0
drag, startPoint x: 417, startPoint y: 165, endPoint x: 465, endPoint y: 184, distance: 50.8
drag, startPoint x: 322, startPoint y: 131, endPoint x: 344, endPoint y: 130, distance: 21.2
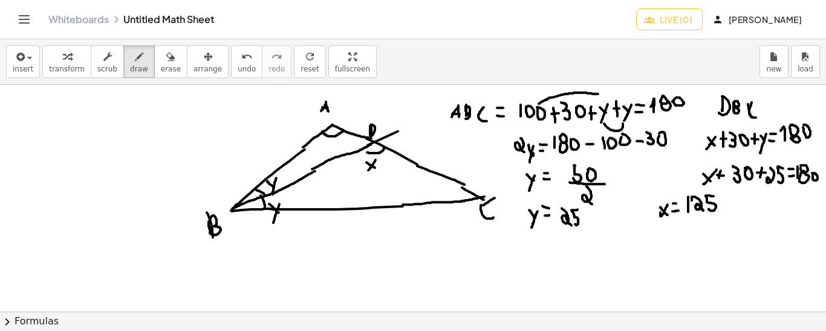
drag, startPoint x: 458, startPoint y: 181, endPoint x: 457, endPoint y: 200, distance: 18.2
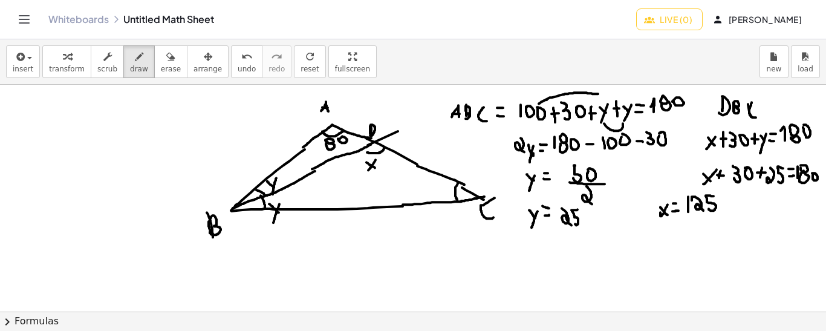
drag, startPoint x: 433, startPoint y: 180, endPoint x: 441, endPoint y: 188, distance: 11.6
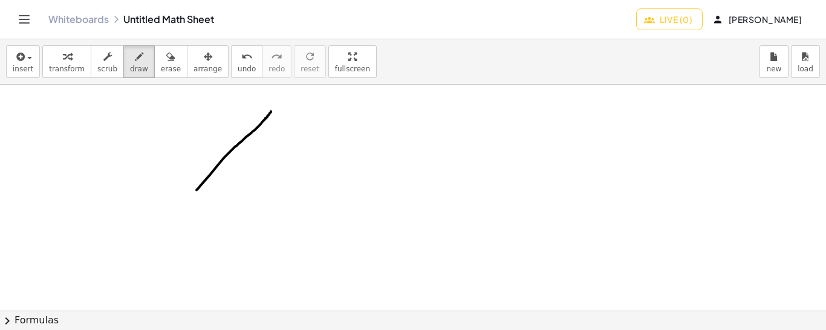
drag, startPoint x: 271, startPoint y: 111, endPoint x: 194, endPoint y: 192, distance: 111.7
drag, startPoint x: 194, startPoint y: 192, endPoint x: 275, endPoint y: 256, distance: 102.9
drag, startPoint x: 207, startPoint y: 174, endPoint x: 212, endPoint y: 204, distance: 30.7
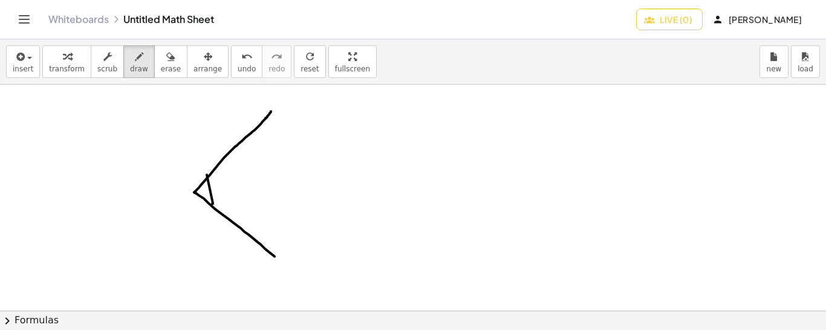
click at [238, 65] on span "undo" at bounding box center [247, 69] width 18 height 8
drag, startPoint x: 212, startPoint y: 171, endPoint x: 212, endPoint y: 205, distance: 34.5
drag, startPoint x: 167, startPoint y: 202, endPoint x: 177, endPoint y: 201, distance: 10.4
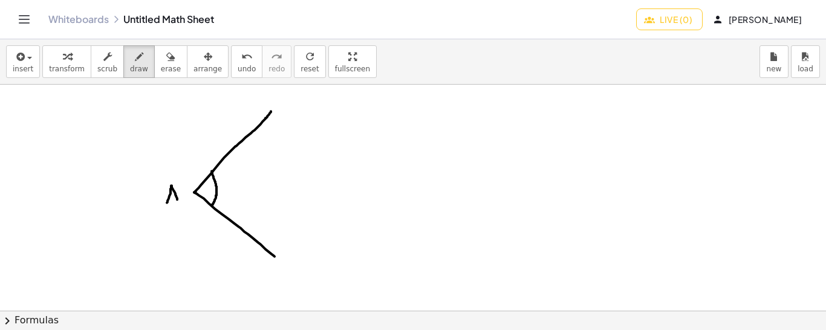
drag, startPoint x: 168, startPoint y: 196, endPoint x: 177, endPoint y: 195, distance: 9.1
drag, startPoint x: 195, startPoint y: 191, endPoint x: 323, endPoint y: 197, distance: 127.7
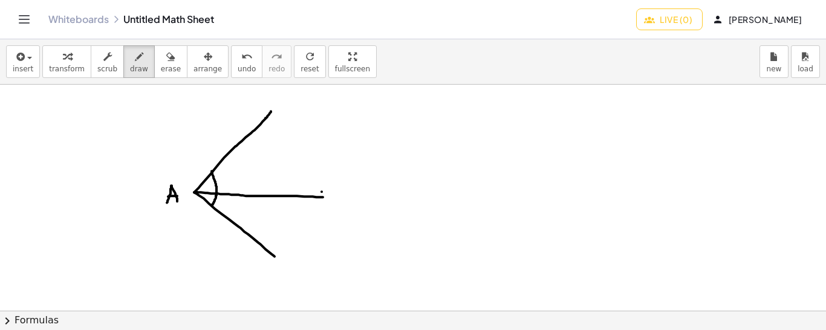
drag, startPoint x: 328, startPoint y: 178, endPoint x: 327, endPoint y: 187, distance: 9.1
drag, startPoint x: 220, startPoint y: 173, endPoint x: 224, endPoint y: 184, distance: 12.1
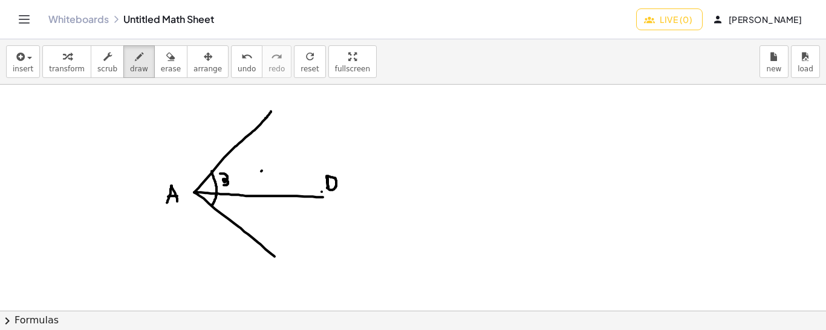
click at [231, 63] on button "undo undo" at bounding box center [246, 61] width 31 height 33
drag, startPoint x: 235, startPoint y: 172, endPoint x: 232, endPoint y: 184, distance: 12.5
drag, startPoint x: 231, startPoint y: 175, endPoint x: 237, endPoint y: 181, distance: 8.6
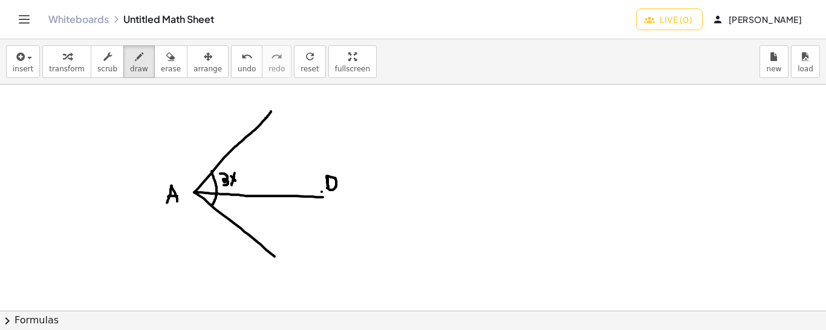
drag, startPoint x: 241, startPoint y: 178, endPoint x: 247, endPoint y: 180, distance: 6.2
drag, startPoint x: 242, startPoint y: 174, endPoint x: 243, endPoint y: 181, distance: 7.3
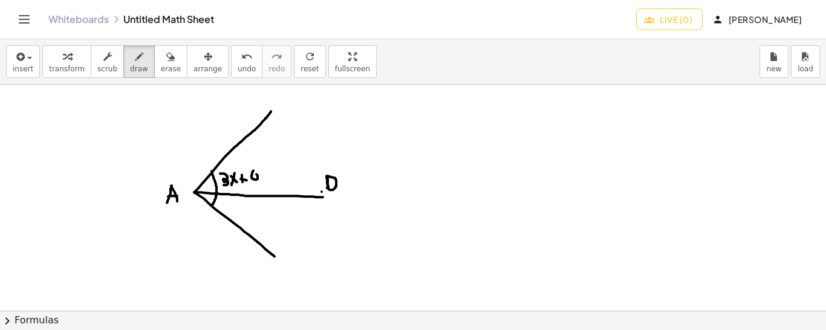
drag, startPoint x: 230, startPoint y: 200, endPoint x: 223, endPoint y: 212, distance: 13.8
drag, startPoint x: 235, startPoint y: 204, endPoint x: 232, endPoint y: 211, distance: 7.6
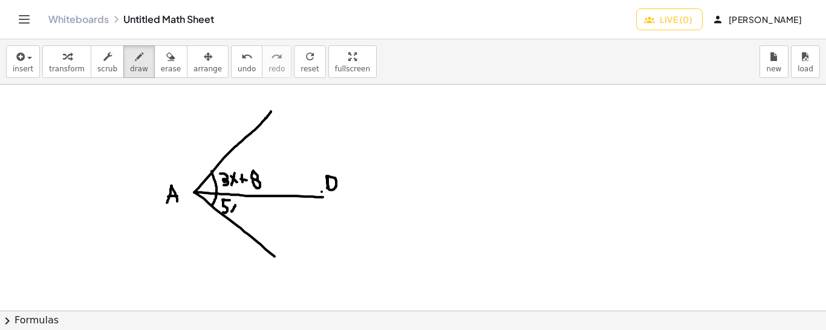
drag, startPoint x: 230, startPoint y: 205, endPoint x: 239, endPoint y: 214, distance: 12.8
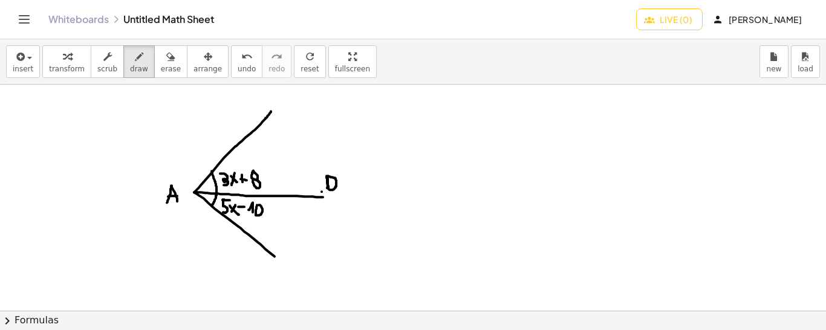
drag, startPoint x: 397, startPoint y: 158, endPoint x: 397, endPoint y: 173, distance: 15.1
drag, startPoint x: 423, startPoint y: 158, endPoint x: 415, endPoint y: 169, distance: 14.3
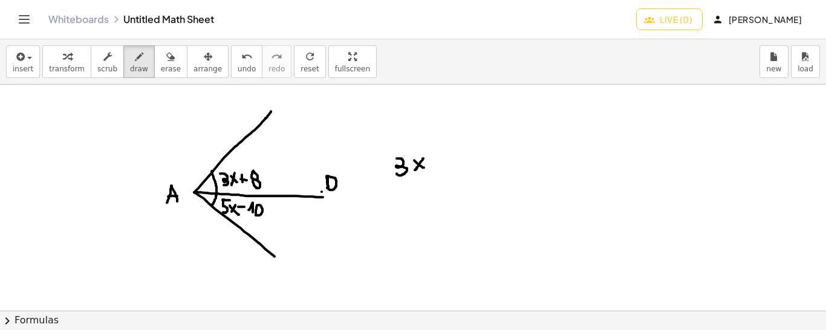
drag, startPoint x: 414, startPoint y: 160, endPoint x: 424, endPoint y: 168, distance: 12.5
drag, startPoint x: 434, startPoint y: 162, endPoint x: 445, endPoint y: 162, distance: 10.9
drag, startPoint x: 440, startPoint y: 157, endPoint x: 440, endPoint y: 168, distance: 11.5
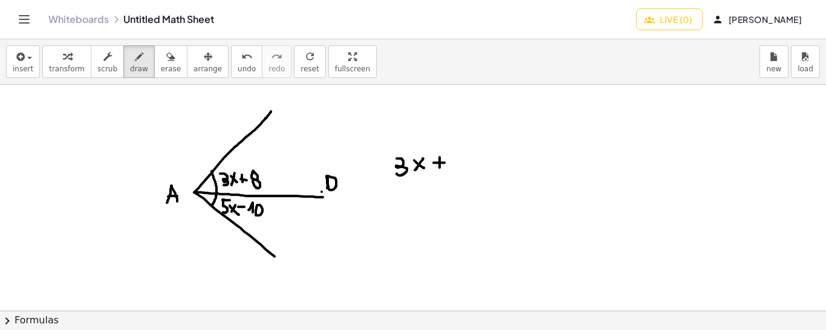
drag, startPoint x: 473, startPoint y: 164, endPoint x: 481, endPoint y: 165, distance: 7.9
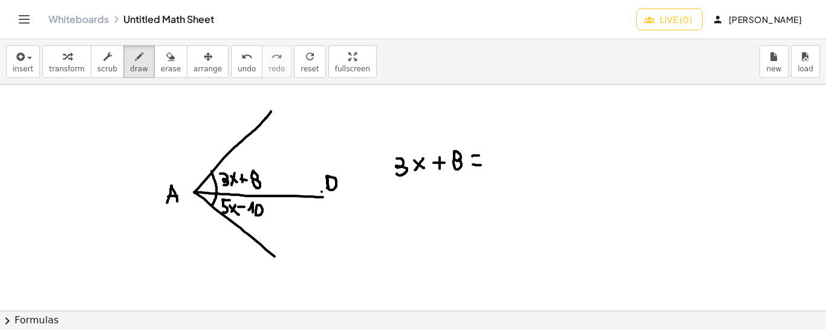
drag, startPoint x: 472, startPoint y: 155, endPoint x: 481, endPoint y: 155, distance: 9.1
drag, startPoint x: 498, startPoint y: 151, endPoint x: 494, endPoint y: 168, distance: 18.0
drag, startPoint x: 512, startPoint y: 157, endPoint x: 508, endPoint y: 169, distance: 12.8
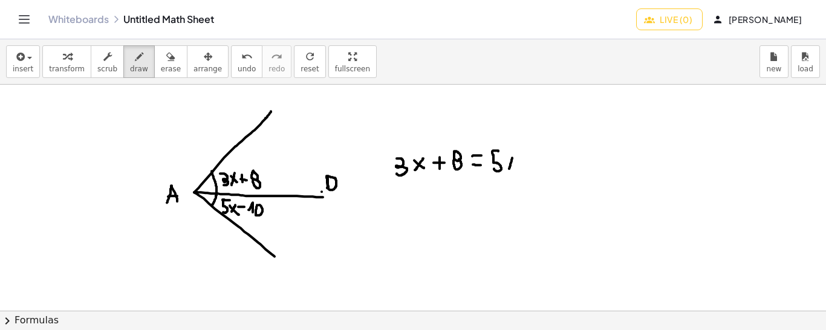
drag, startPoint x: 507, startPoint y: 161, endPoint x: 515, endPoint y: 168, distance: 10.3
drag, startPoint x: 520, startPoint y: 157, endPoint x: 529, endPoint y: 158, distance: 9.1
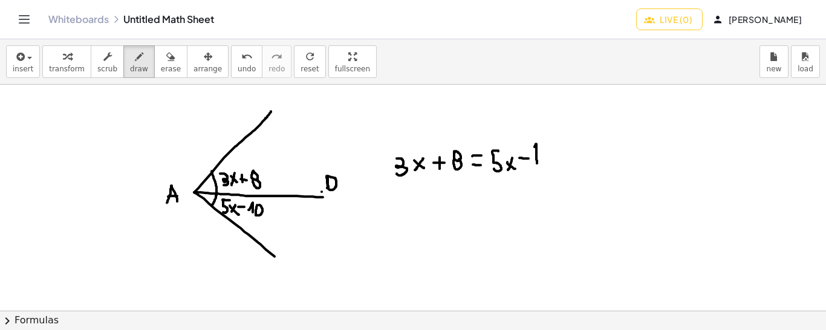
drag, startPoint x: 537, startPoint y: 163, endPoint x: 533, endPoint y: 148, distance: 15.5
drag, startPoint x: 407, startPoint y: 145, endPoint x: 507, endPoint y: 112, distance: 105.0
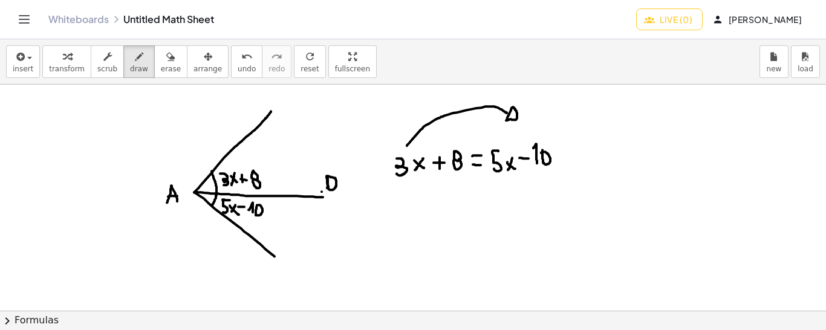
drag, startPoint x: 530, startPoint y: 177, endPoint x: 443, endPoint y: 186, distance: 87.0
drag, startPoint x: 427, startPoint y: 221, endPoint x: 421, endPoint y: 209, distance: 13.5
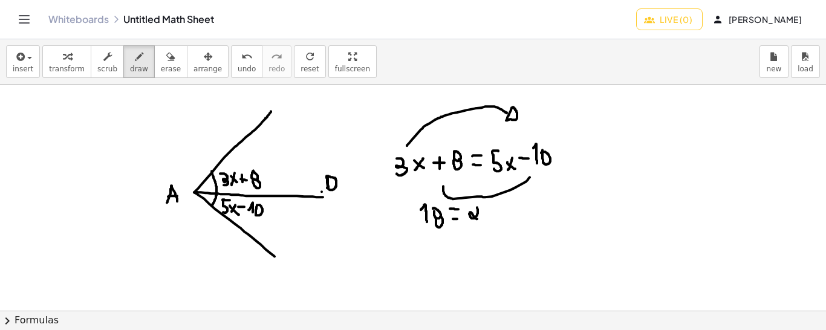
drag, startPoint x: 477, startPoint y: 207, endPoint x: 477, endPoint y: 218, distance: 11.5
drag, startPoint x: 492, startPoint y: 206, endPoint x: 487, endPoint y: 214, distance: 10.1
drag, startPoint x: 485, startPoint y: 207, endPoint x: 495, endPoint y: 214, distance: 12.6
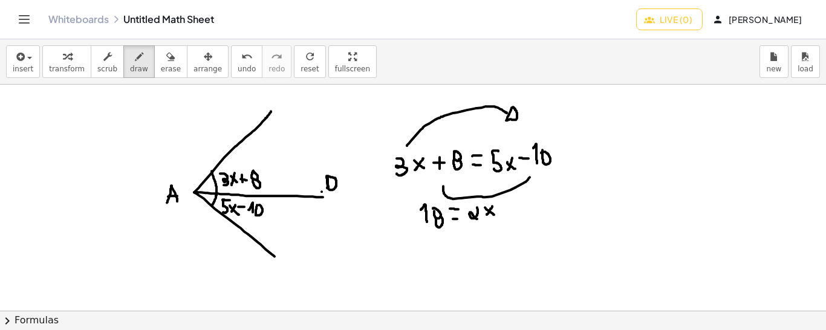
drag, startPoint x: 460, startPoint y: 246, endPoint x: 455, endPoint y: 254, distance: 9.2
drag, startPoint x: 451, startPoint y: 247, endPoint x: 460, endPoint y: 252, distance: 10.6
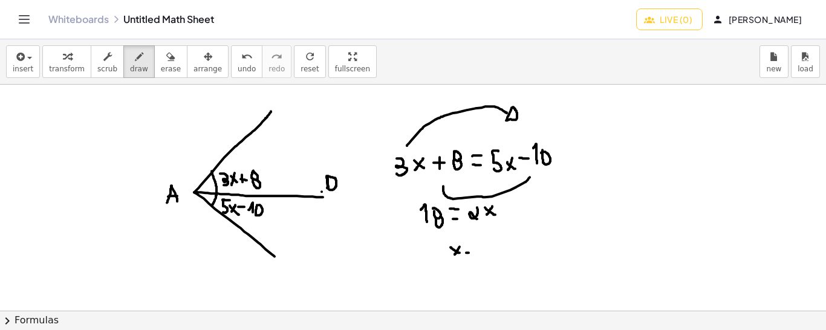
drag, startPoint x: 466, startPoint y: 252, endPoint x: 473, endPoint y: 252, distance: 6.7
drag, startPoint x: 467, startPoint y: 246, endPoint x: 474, endPoint y: 247, distance: 6.7
drag, startPoint x: 487, startPoint y: 236, endPoint x: 485, endPoint y: 251, distance: 14.7
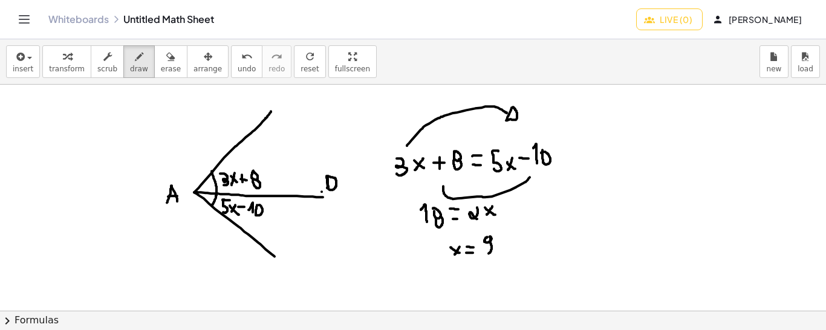
drag, startPoint x: 506, startPoint y: 249, endPoint x: 501, endPoint y: 255, distance: 6.9
drag, startPoint x: 650, startPoint y: 184, endPoint x: 641, endPoint y: 212, distance: 30.0
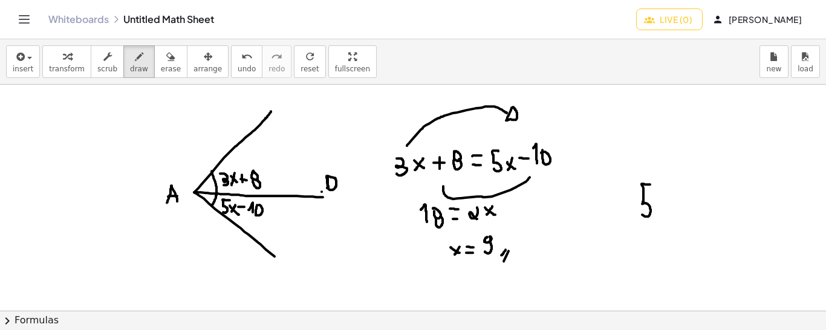
drag, startPoint x: 674, startPoint y: 183, endPoint x: 674, endPoint y: 210, distance: 27.8
drag, startPoint x: 689, startPoint y: 199, endPoint x: 700, endPoint y: 198, distance: 10.3
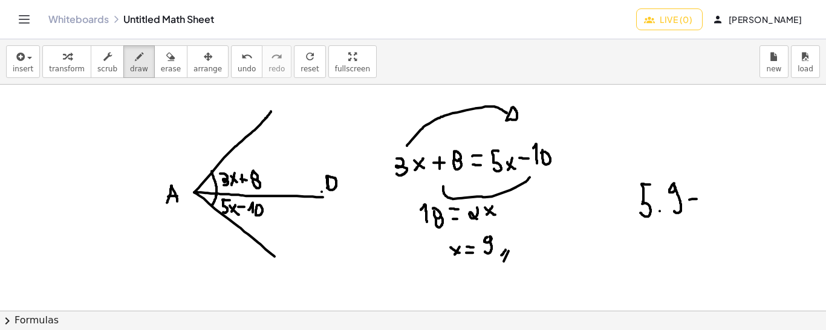
drag, startPoint x: 712, startPoint y: 187, endPoint x: 711, endPoint y: 207, distance: 20.0
drag, startPoint x: 211, startPoint y: 168, endPoint x: 210, endPoint y: 205, distance: 36.9
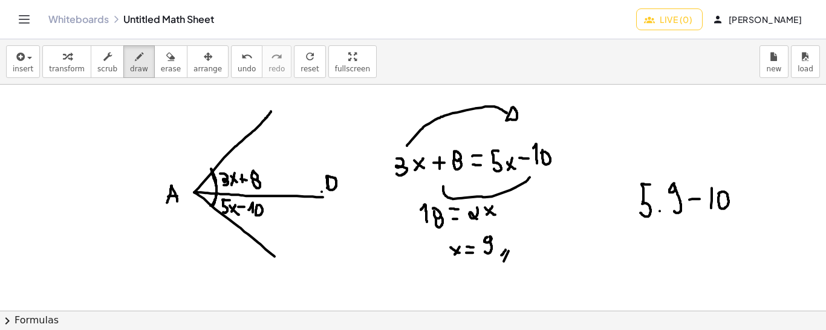
drag, startPoint x: 671, startPoint y: 230, endPoint x: 668, endPoint y: 244, distance: 14.2
drag, startPoint x: 686, startPoint y: 228, endPoint x: 680, endPoint y: 242, distance: 15.2
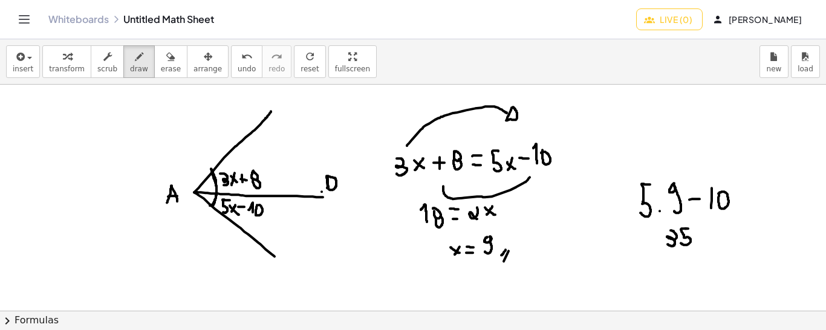
drag, startPoint x: 676, startPoint y: 279, endPoint x: 669, endPoint y: 265, distance: 16.0
drag, startPoint x: 671, startPoint y: 270, endPoint x: 681, endPoint y: 272, distance: 10.4
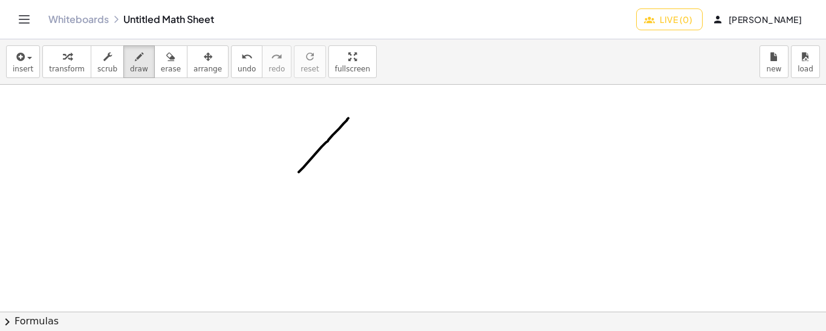
drag, startPoint x: 348, startPoint y: 117, endPoint x: 294, endPoint y: 176, distance: 80.0
drag, startPoint x: 351, startPoint y: 117, endPoint x: 471, endPoint y: 175, distance: 133.4
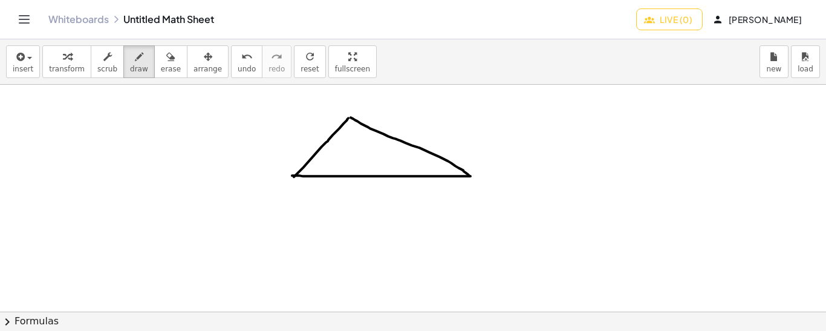
drag, startPoint x: 292, startPoint y: 175, endPoint x: 471, endPoint y: 175, distance: 178.4
drag, startPoint x: 348, startPoint y: 116, endPoint x: 348, endPoint y: 173, distance: 56.9
drag, startPoint x: 348, startPoint y: 163, endPoint x: 353, endPoint y: 168, distance: 6.8
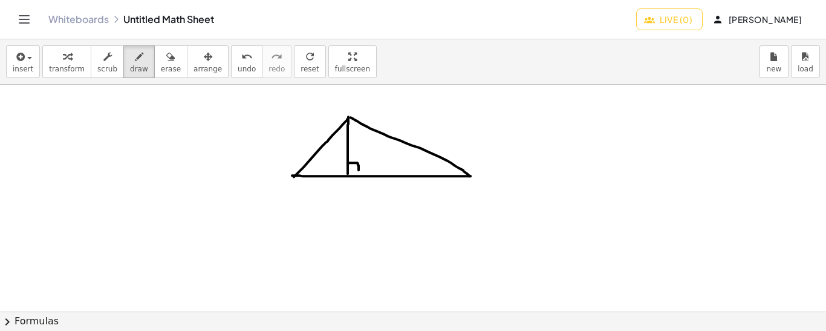
drag, startPoint x: 325, startPoint y: 168, endPoint x: 322, endPoint y: 190, distance: 22.5
drag, startPoint x: 393, startPoint y: 165, endPoint x: 396, endPoint y: 184, distance: 20.3
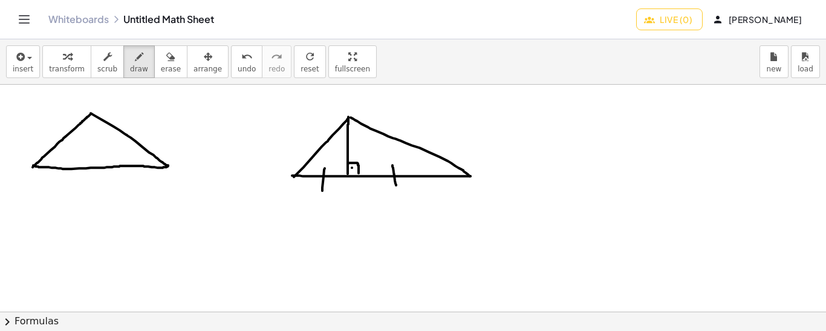
drag, startPoint x: 88, startPoint y: 113, endPoint x: 90, endPoint y: 164, distance: 50.8
drag, startPoint x: 68, startPoint y: 163, endPoint x: 69, endPoint y: 171, distance: 8.5
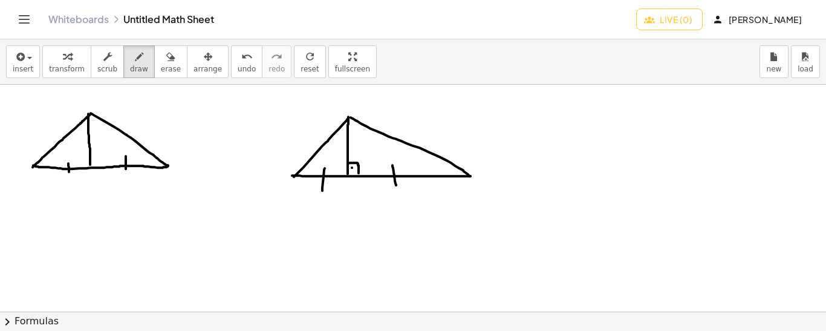
drag, startPoint x: 126, startPoint y: 155, endPoint x: 126, endPoint y: 169, distance: 13.3
drag, startPoint x: 214, startPoint y: 186, endPoint x: 145, endPoint y: 275, distance: 112.1
drag, startPoint x: 213, startPoint y: 184, endPoint x: 289, endPoint y: 266, distance: 111.7
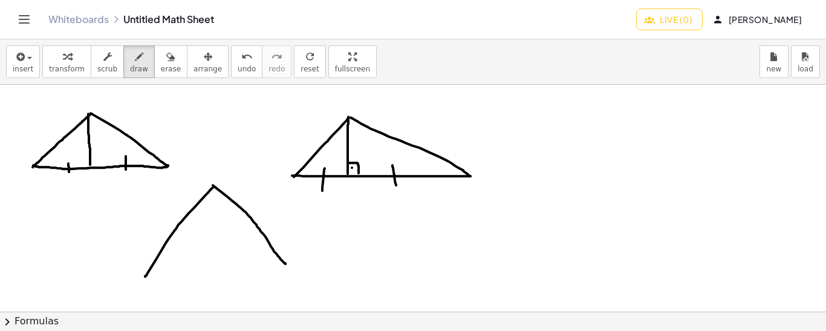
drag, startPoint x: 212, startPoint y: 189, endPoint x: 215, endPoint y: 273, distance: 84.7
drag, startPoint x: 196, startPoint y: 204, endPoint x: 225, endPoint y: 194, distance: 30.8
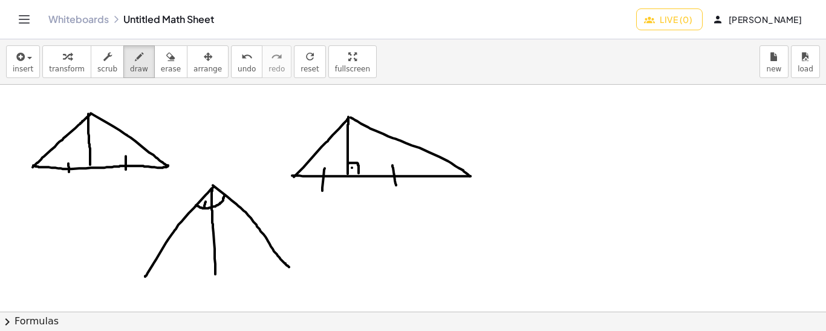
drag, startPoint x: 206, startPoint y: 201, endPoint x: 203, endPoint y: 212, distance: 11.7
drag, startPoint x: 215, startPoint y: 198, endPoint x: 218, endPoint y: 204, distance: 7.1
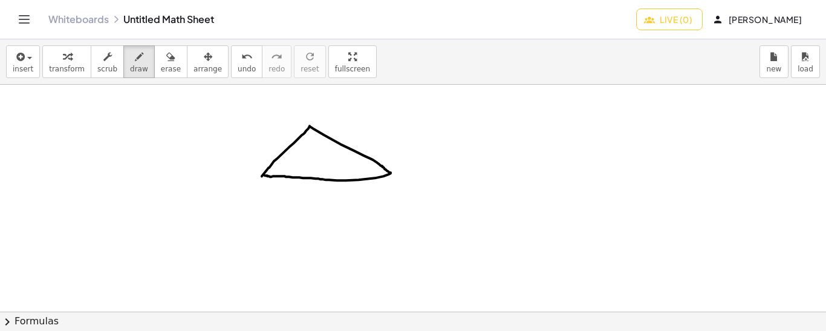
drag, startPoint x: 309, startPoint y: 127, endPoint x: 324, endPoint y: 174, distance: 49.0
drag, startPoint x: 299, startPoint y: 125, endPoint x: 310, endPoint y: 122, distance: 11.2
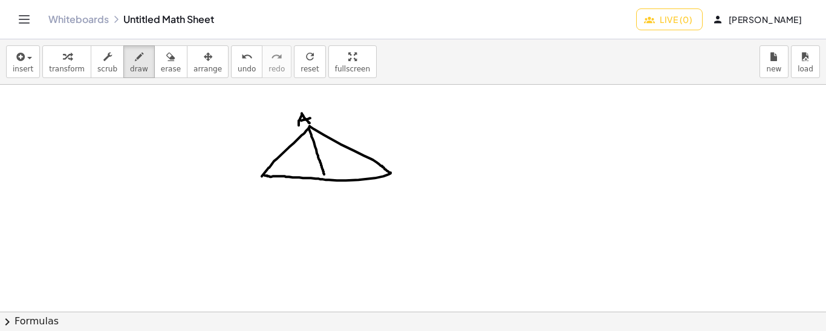
drag, startPoint x: 301, startPoint y: 120, endPoint x: 310, endPoint y: 117, distance: 9.4
drag, startPoint x: 321, startPoint y: 198, endPoint x: 331, endPoint y: 196, distance: 10.4
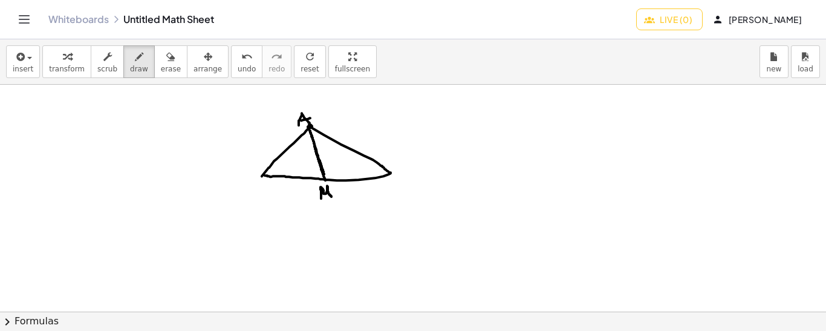
drag, startPoint x: 310, startPoint y: 130, endPoint x: 325, endPoint y: 181, distance: 53.0
drag, startPoint x: 264, startPoint y: 175, endPoint x: 391, endPoint y: 176, distance: 127.0
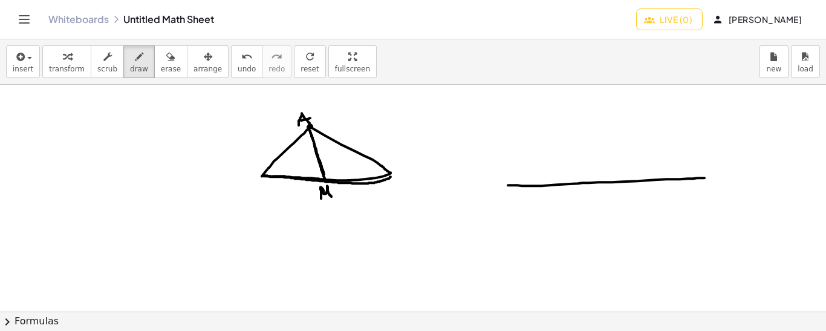
drag, startPoint x: 508, startPoint y: 184, endPoint x: 705, endPoint y: 177, distance: 197.3
drag, startPoint x: 705, startPoint y: 177, endPoint x: 513, endPoint y: 186, distance: 191.3
drag, startPoint x: 473, startPoint y: 195, endPoint x: 482, endPoint y: 195, distance: 9.1
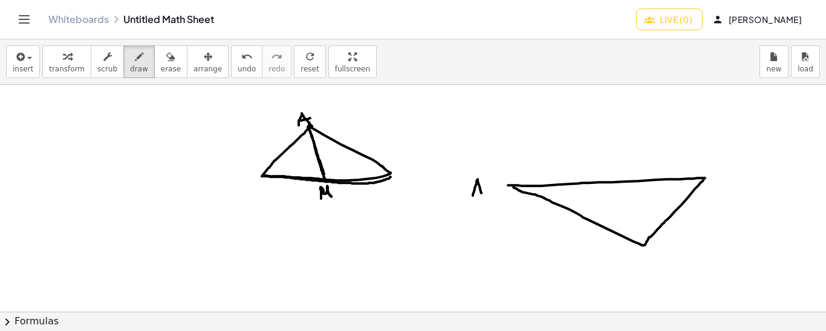
drag, startPoint x: 642, startPoint y: 243, endPoint x: 634, endPoint y: 182, distance: 61.6
drag, startPoint x: 638, startPoint y: 251, endPoint x: 639, endPoint y: 264, distance: 13.3
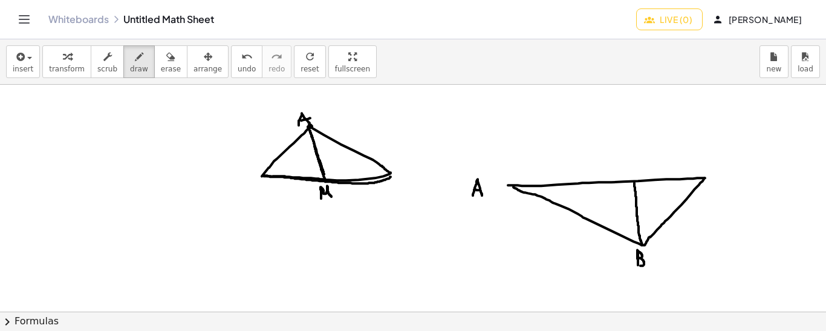
drag, startPoint x: 627, startPoint y: 170, endPoint x: 637, endPoint y: 169, distance: 10.3
drag, startPoint x: 712, startPoint y: 158, endPoint x: 722, endPoint y: 169, distance: 14.2
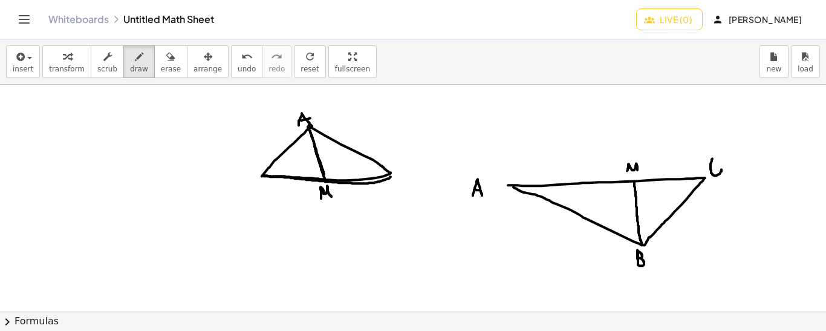
drag, startPoint x: 384, startPoint y: 105, endPoint x: 394, endPoint y: 105, distance: 9.7
drag, startPoint x: 386, startPoint y: 100, endPoint x: 394, endPoint y: 101, distance: 8.0
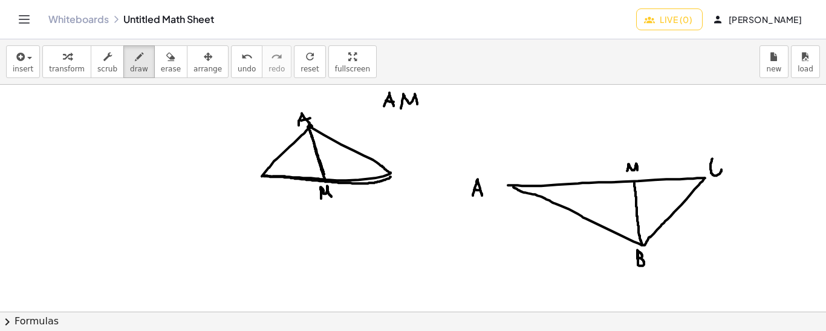
drag, startPoint x: 401, startPoint y: 108, endPoint x: 419, endPoint y: 109, distance: 17.6
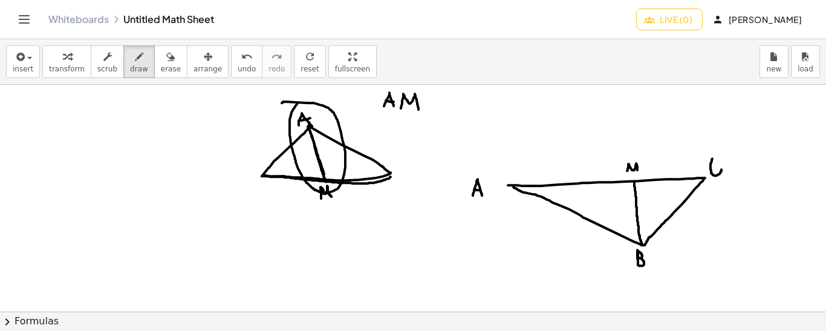
drag, startPoint x: 297, startPoint y: 103, endPoint x: 281, endPoint y: 102, distance: 16.4
drag, startPoint x: 308, startPoint y: 124, endPoint x: 322, endPoint y: 180, distance: 57.9
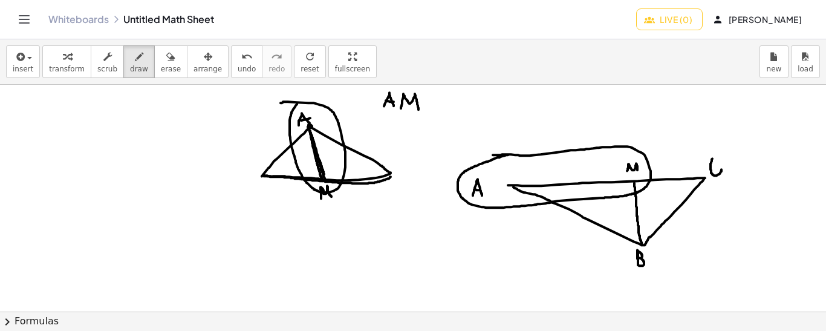
drag, startPoint x: 508, startPoint y: 154, endPoint x: 493, endPoint y: 154, distance: 15.1
drag, startPoint x: 514, startPoint y: 184, endPoint x: 699, endPoint y: 176, distance: 185.3
drag, startPoint x: 634, startPoint y: 180, endPoint x: 624, endPoint y: 109, distance: 71.6
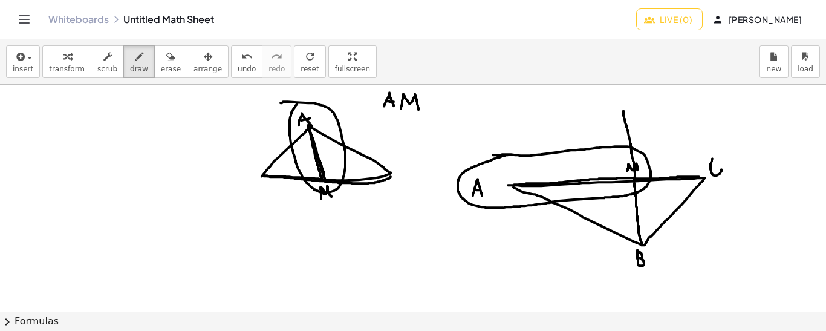
drag, startPoint x: 630, startPoint y: 211, endPoint x: 641, endPoint y: 212, distance: 11.5
drag, startPoint x: 625, startPoint y: 130, endPoint x: 637, endPoint y: 131, distance: 11.5
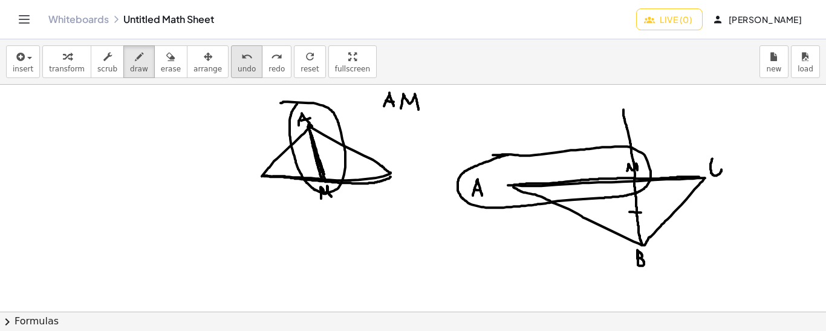
click at [238, 71] on span "undo" at bounding box center [247, 69] width 18 height 8
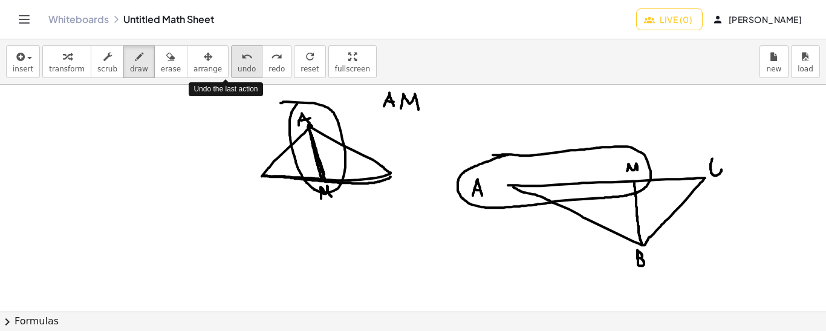
click at [238, 71] on span "undo" at bounding box center [247, 69] width 18 height 8
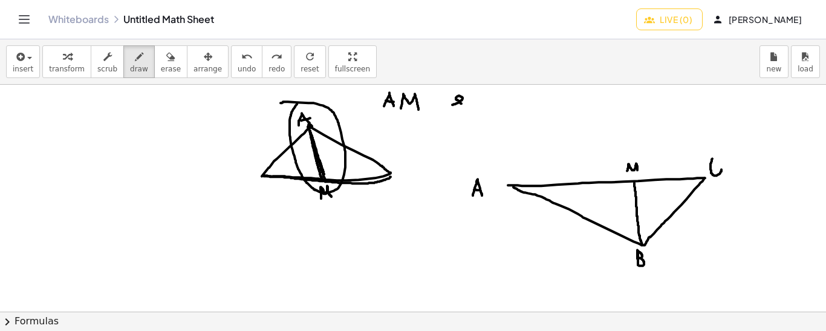
drag, startPoint x: 452, startPoint y: 104, endPoint x: 461, endPoint y: 103, distance: 9.1
drag, startPoint x: 483, startPoint y: 89, endPoint x: 485, endPoint y: 103, distance: 14.7
drag, startPoint x: 496, startPoint y: 105, endPoint x: 513, endPoint y: 102, distance: 17.1
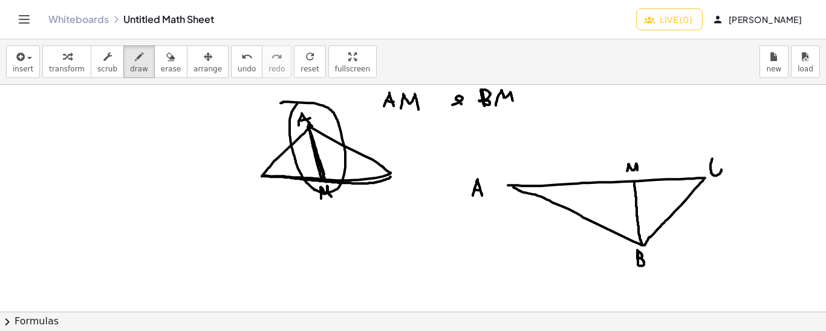
drag, startPoint x: 632, startPoint y: 151, endPoint x: 639, endPoint y: 154, distance: 7.7
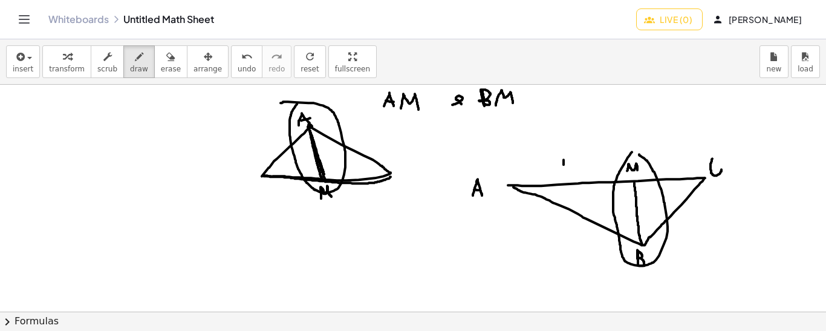
drag, startPoint x: 562, startPoint y: 160, endPoint x: 567, endPoint y: 203, distance: 43.2
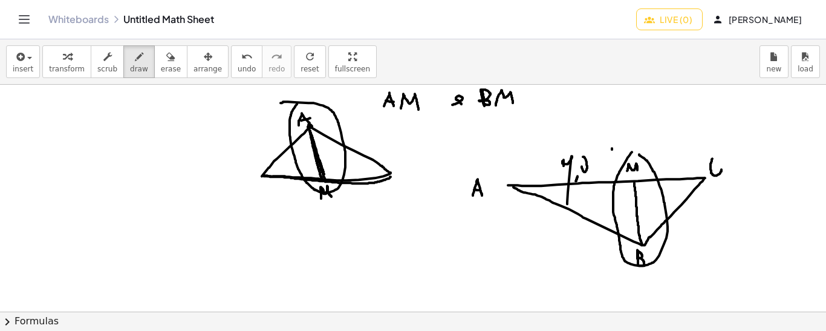
drag, startPoint x: 583, startPoint y: 156, endPoint x: 587, endPoint y: 169, distance: 14.0
drag, startPoint x: 662, startPoint y: 151, endPoint x: 666, endPoint y: 168, distance: 16.9
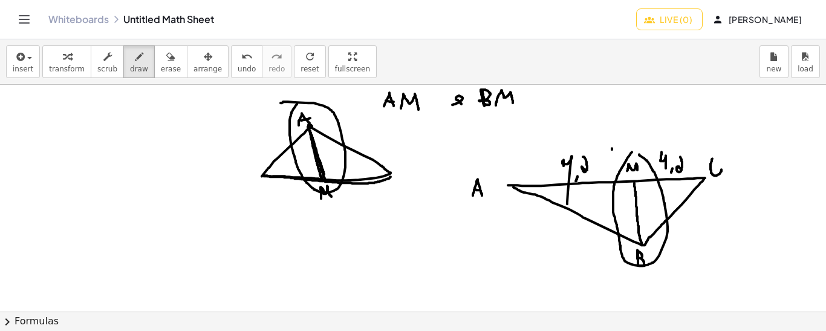
drag, startPoint x: 680, startPoint y: 156, endPoint x: 683, endPoint y: 171, distance: 15.4
drag, startPoint x: 492, startPoint y: 228, endPoint x: 496, endPoint y: 244, distance: 16.1
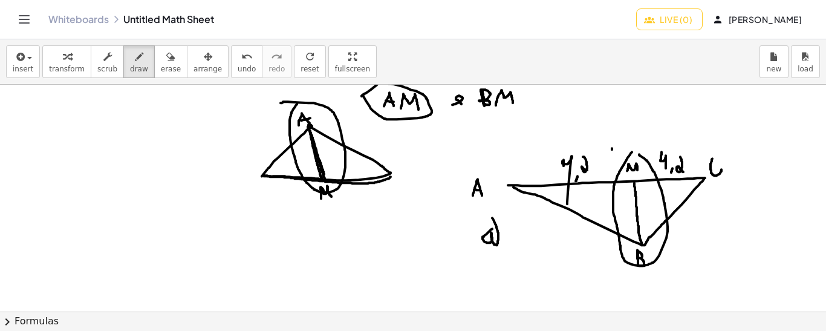
drag, startPoint x: 492, startPoint y: 217, endPoint x: 497, endPoint y: 244, distance: 27.5
drag, startPoint x: 509, startPoint y: 230, endPoint x: 509, endPoint y: 240, distance: 9.1
drag, startPoint x: 517, startPoint y: 229, endPoint x: 517, endPoint y: 238, distance: 9.1
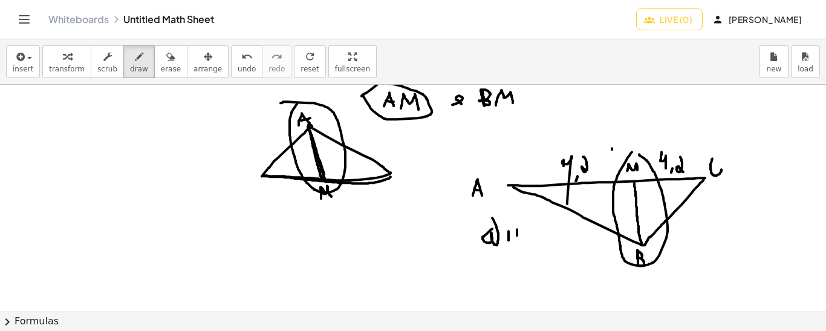
drag, startPoint x: 491, startPoint y: 257, endPoint x: 491, endPoint y: 273, distance: 15.7
drag, startPoint x: 491, startPoint y: 264, endPoint x: 490, endPoint y: 272, distance: 7.9
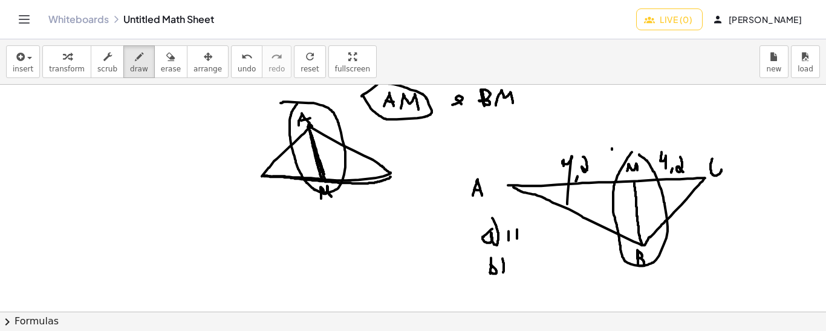
drag, startPoint x: 503, startPoint y: 258, endPoint x: 503, endPoint y: 273, distance: 15.1
drag, startPoint x: 516, startPoint y: 256, endPoint x: 517, endPoint y: 266, distance: 9.1
drag, startPoint x: 525, startPoint y: 253, endPoint x: 526, endPoint y: 267, distance: 13.3
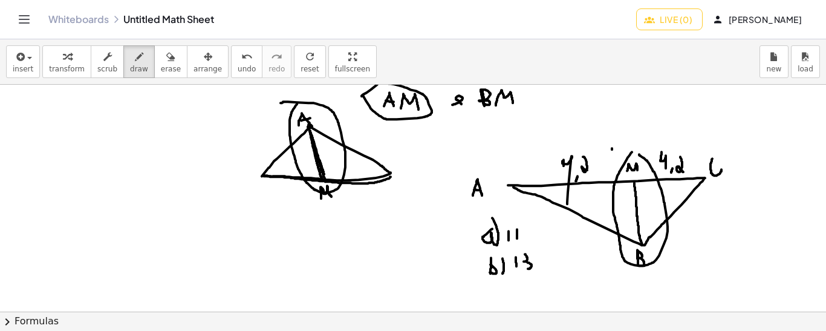
drag, startPoint x: 496, startPoint y: 290, endPoint x: 498, endPoint y: 300, distance: 10.4
drag, startPoint x: 501, startPoint y: 285, endPoint x: 503, endPoint y: 304, distance: 18.9
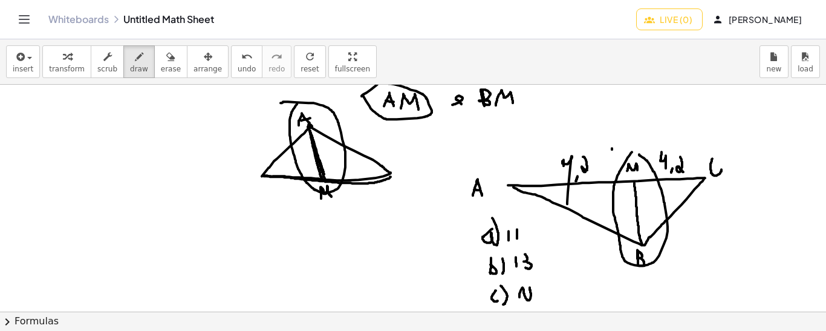
drag, startPoint x: 520, startPoint y: 296, endPoint x: 529, endPoint y: 286, distance: 14.1
drag, startPoint x: 517, startPoint y: 280, endPoint x: 534, endPoint y: 280, distance: 16.9
drag, startPoint x: 535, startPoint y: 250, endPoint x: 527, endPoint y: 245, distance: 9.1
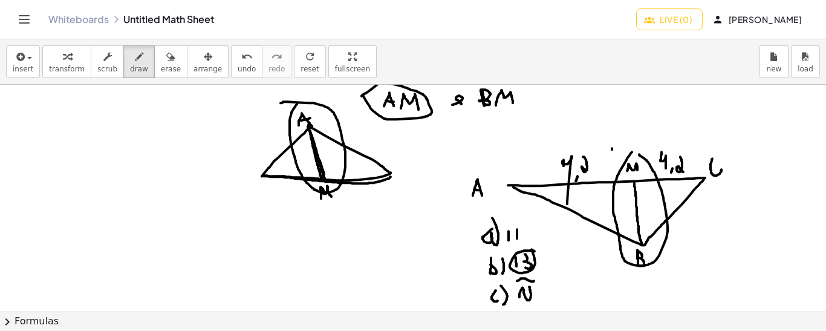
drag, startPoint x: 399, startPoint y: 111, endPoint x: 406, endPoint y: 148, distance: 38.2
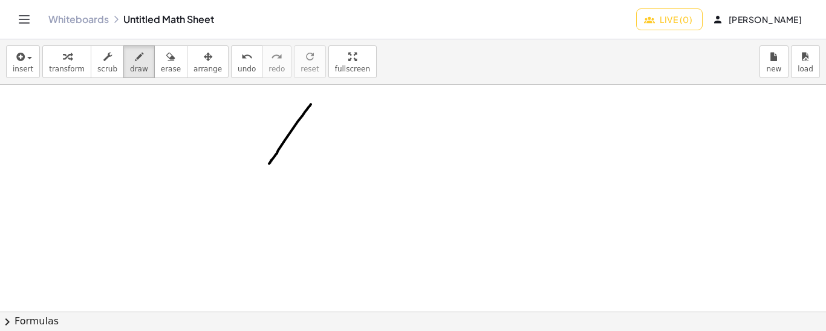
drag, startPoint x: 311, startPoint y: 103, endPoint x: 269, endPoint y: 163, distance: 73.3
drag, startPoint x: 310, startPoint y: 104, endPoint x: 426, endPoint y: 181, distance: 139.6
drag, startPoint x: 270, startPoint y: 161, endPoint x: 226, endPoint y: 212, distance: 67.8
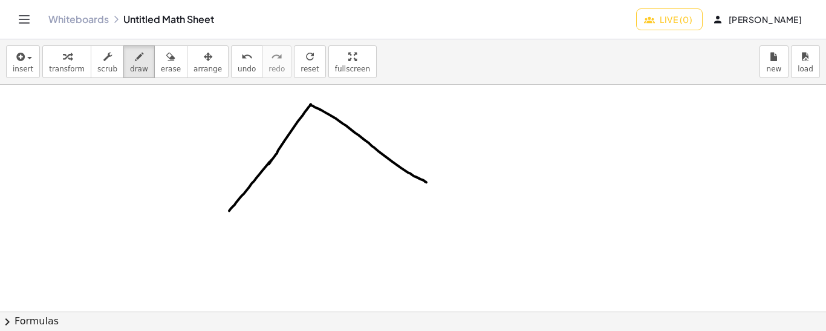
drag, startPoint x: 226, startPoint y: 212, endPoint x: 422, endPoint y: 208, distance: 196.0
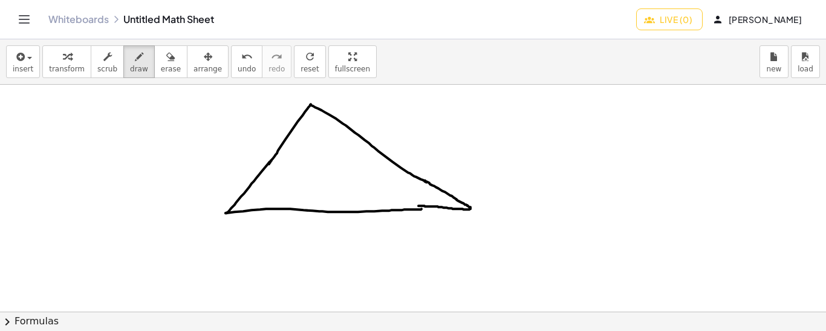
drag, startPoint x: 425, startPoint y: 180, endPoint x: 417, endPoint y: 205, distance: 26.8
drag, startPoint x: 310, startPoint y: 106, endPoint x: 317, endPoint y: 205, distance: 98.9
drag, startPoint x: 304, startPoint y: 96, endPoint x: 314, endPoint y: 98, distance: 9.8
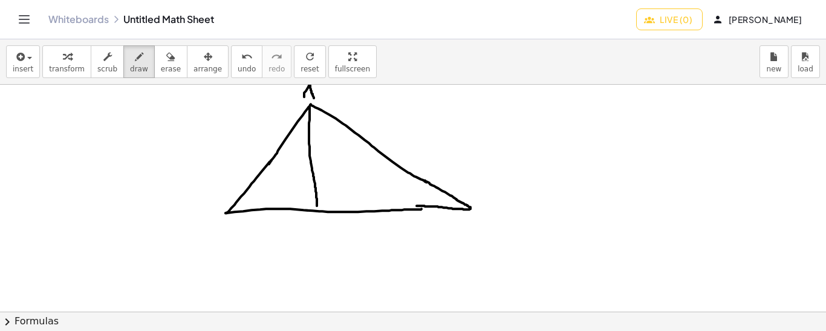
drag, startPoint x: 304, startPoint y: 93, endPoint x: 312, endPoint y: 93, distance: 7.9
drag, startPoint x: 314, startPoint y: 215, endPoint x: 316, endPoint y: 226, distance: 11.0
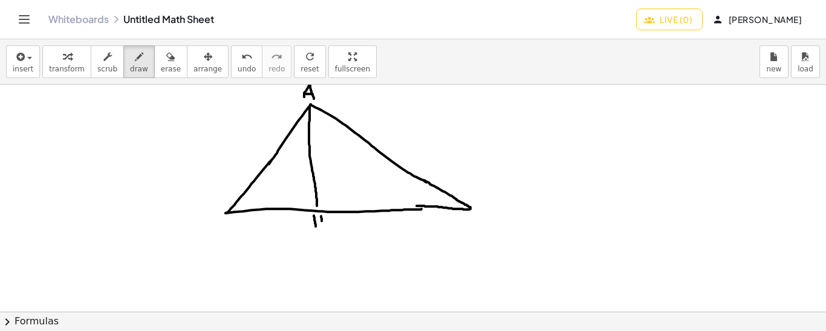
drag, startPoint x: 321, startPoint y: 215, endPoint x: 322, endPoint y: 224, distance: 9.1
drag, startPoint x: 315, startPoint y: 221, endPoint x: 324, endPoint y: 221, distance: 8.5
drag, startPoint x: 213, startPoint y: 215, endPoint x: 221, endPoint y: 240, distance: 26.6
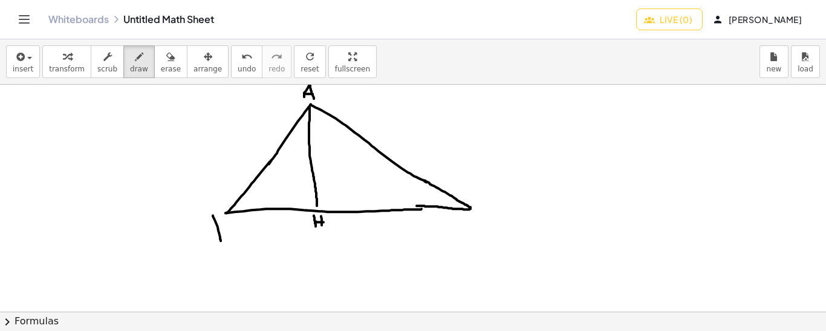
drag, startPoint x: 214, startPoint y: 216, endPoint x: 221, endPoint y: 237, distance: 22.2
drag, startPoint x: 482, startPoint y: 203, endPoint x: 351, endPoint y: 188, distance: 131.5
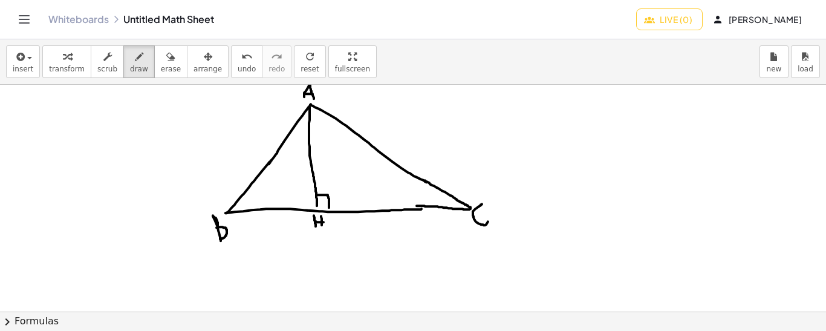
drag, startPoint x: 318, startPoint y: 194, endPoint x: 329, endPoint y: 209, distance: 18.5
drag, startPoint x: 315, startPoint y: 194, endPoint x: 303, endPoint y: 206, distance: 17.1
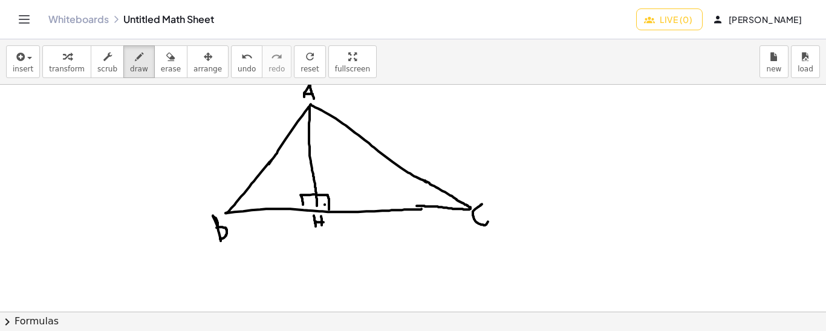
drag, startPoint x: 434, startPoint y: 187, endPoint x: 432, endPoint y: 206, distance: 18.9
drag, startPoint x: 402, startPoint y: 184, endPoint x: 400, endPoint y: 197, distance: 12.8
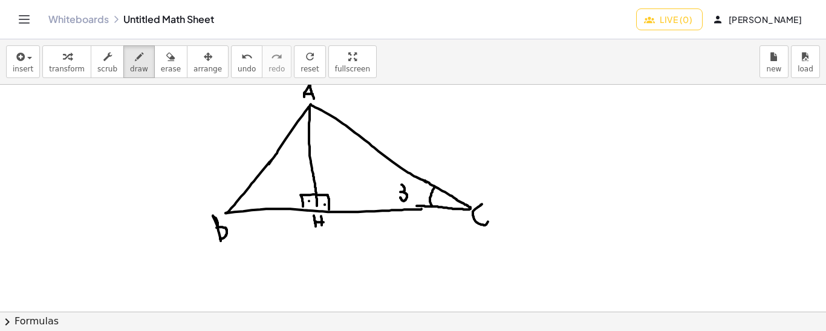
drag, startPoint x: 414, startPoint y: 183, endPoint x: 411, endPoint y: 197, distance: 14.2
drag, startPoint x: 295, startPoint y: 123, endPoint x: 311, endPoint y: 134, distance: 19.1
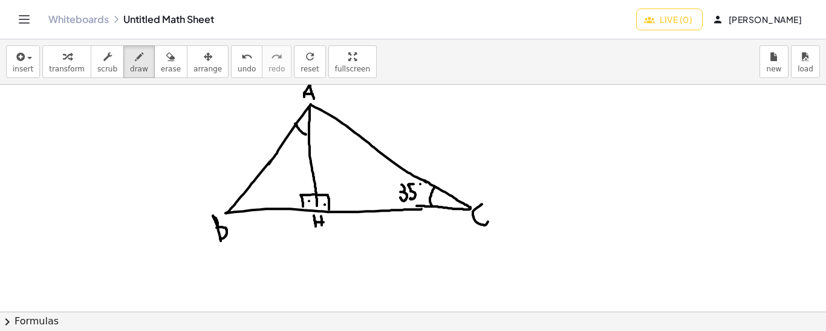
drag, startPoint x: 290, startPoint y: 135, endPoint x: 290, endPoint y: 151, distance: 15.1
drag, startPoint x: 298, startPoint y: 137, endPoint x: 292, endPoint y: 150, distance: 14.1
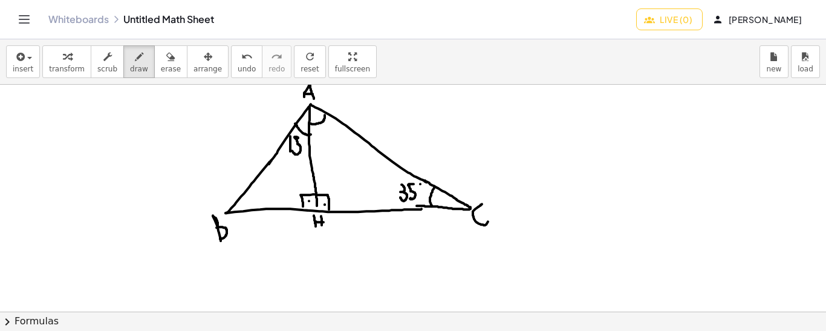
drag, startPoint x: 309, startPoint y: 123, endPoint x: 325, endPoint y: 114, distance: 18.2
drag, startPoint x: 325, startPoint y: 126, endPoint x: 319, endPoint y: 135, distance: 10.6
drag, startPoint x: 319, startPoint y: 129, endPoint x: 325, endPoint y: 134, distance: 7.9
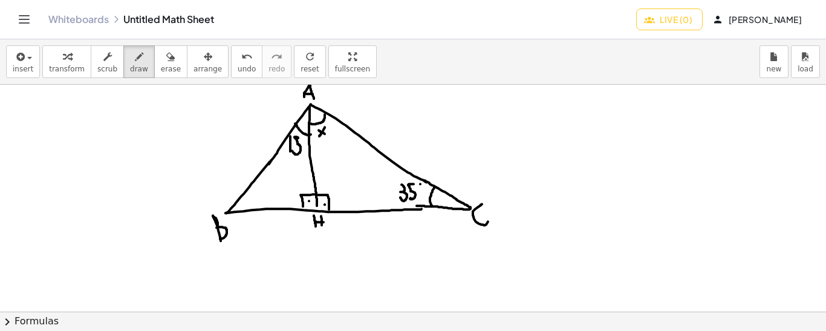
drag, startPoint x: 310, startPoint y: 109, endPoint x: 318, endPoint y: 210, distance: 101.3
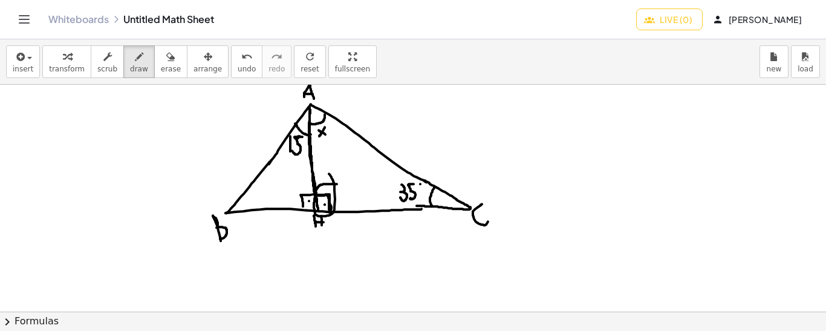
drag, startPoint x: 337, startPoint y: 183, endPoint x: 329, endPoint y: 174, distance: 12.5
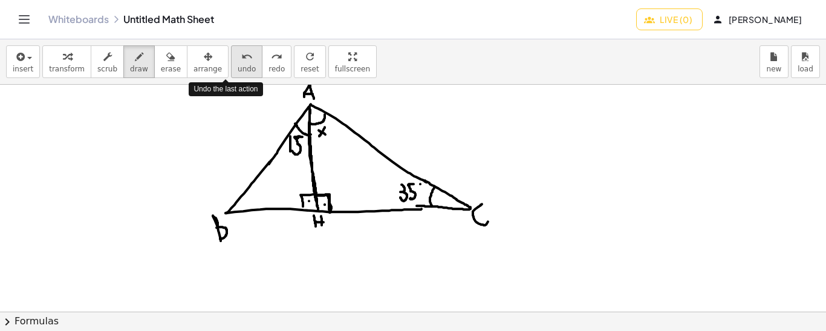
click at [238, 65] on span "undo" at bounding box center [247, 69] width 18 height 8
drag, startPoint x: 338, startPoint y: 192, endPoint x: 336, endPoint y: 198, distance: 6.5
drag, startPoint x: 333, startPoint y: 192, endPoint x: 345, endPoint y: 203, distance: 15.4
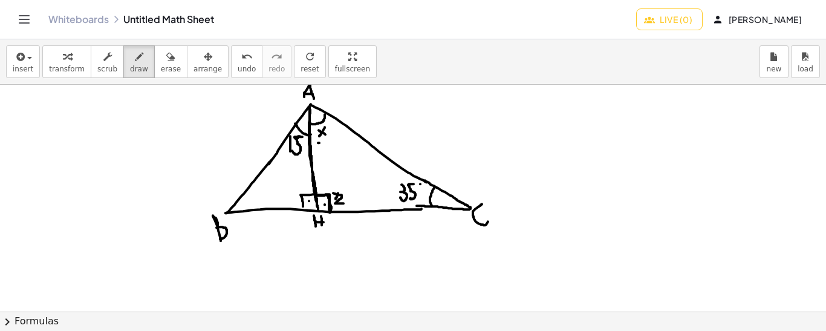
click at [238, 65] on span "undo" at bounding box center [247, 69] width 18 height 8
drag, startPoint x: 478, startPoint y: 96, endPoint x: 470, endPoint y: 108, distance: 13.9
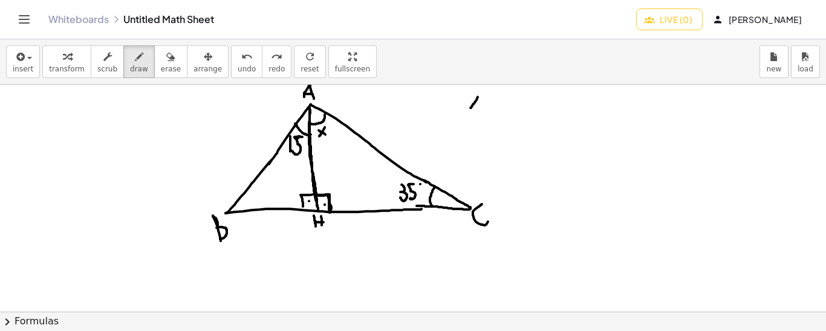
drag, startPoint x: 469, startPoint y: 98, endPoint x: 478, endPoint y: 107, distance: 12.4
drag, startPoint x: 483, startPoint y: 95, endPoint x: 491, endPoint y: 95, distance: 7.9
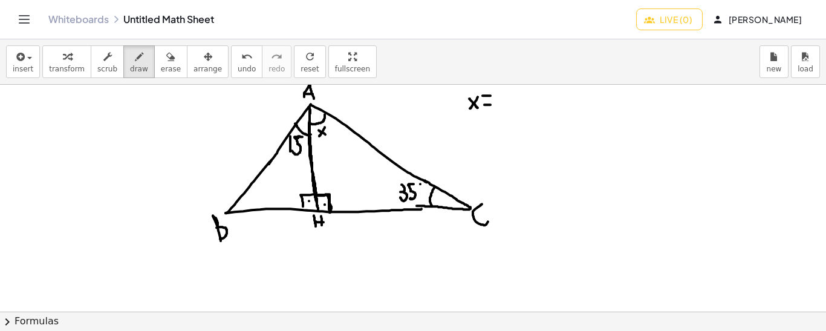
click at [241, 59] on icon "undo" at bounding box center [246, 57] width 11 height 15
drag, startPoint x: 486, startPoint y: 97, endPoint x: 486, endPoint y: 108, distance: 10.9
drag, startPoint x: 503, startPoint y: 91, endPoint x: 503, endPoint y: 104, distance: 12.7
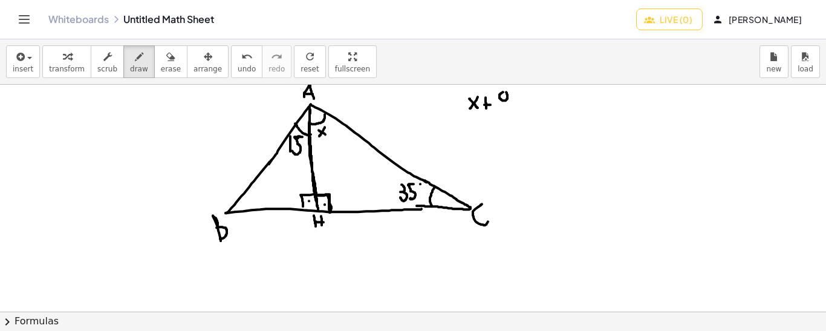
drag, startPoint x: 507, startPoint y: 95, endPoint x: 501, endPoint y: 108, distance: 14.4
drag, startPoint x: 526, startPoint y: 100, endPoint x: 538, endPoint y: 101, distance: 12.1
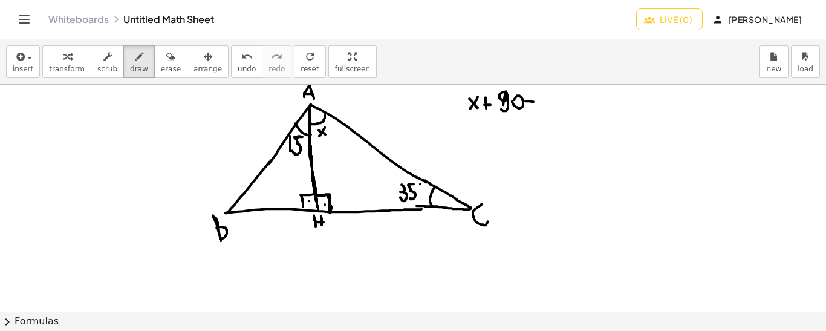
drag, startPoint x: 530, startPoint y: 94, endPoint x: 530, endPoint y: 107, distance: 13.3
drag, startPoint x: 543, startPoint y: 93, endPoint x: 541, endPoint y: 110, distance: 17.0
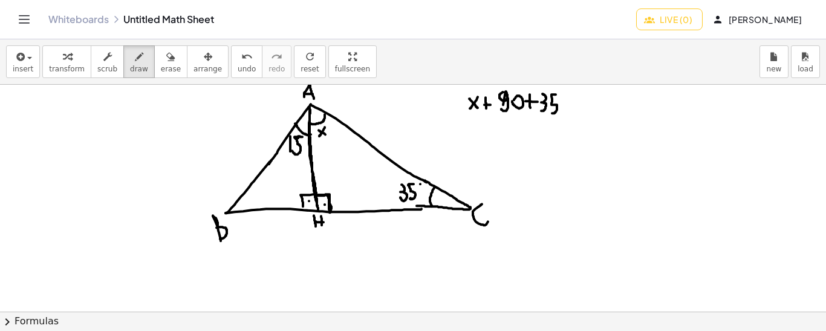
drag, startPoint x: 556, startPoint y: 94, endPoint x: 552, endPoint y: 111, distance: 17.9
drag, startPoint x: 566, startPoint y: 108, endPoint x: 576, endPoint y: 108, distance: 10.3
drag, startPoint x: 566, startPoint y: 97, endPoint x: 576, endPoint y: 98, distance: 10.3
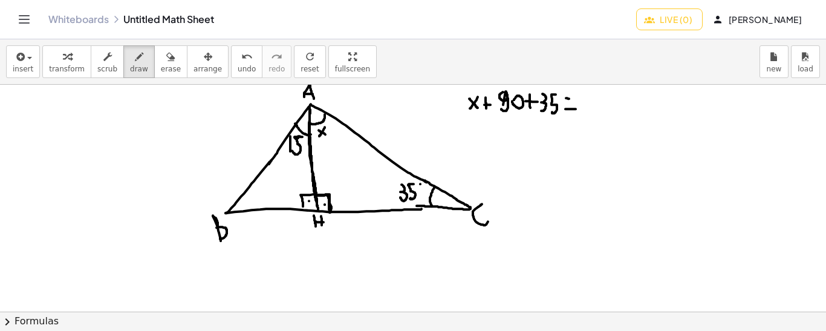
drag, startPoint x: 590, startPoint y: 93, endPoint x: 590, endPoint y: 109, distance: 16.3
drag, startPoint x: 599, startPoint y: 100, endPoint x: 608, endPoint y: 101, distance: 9.2
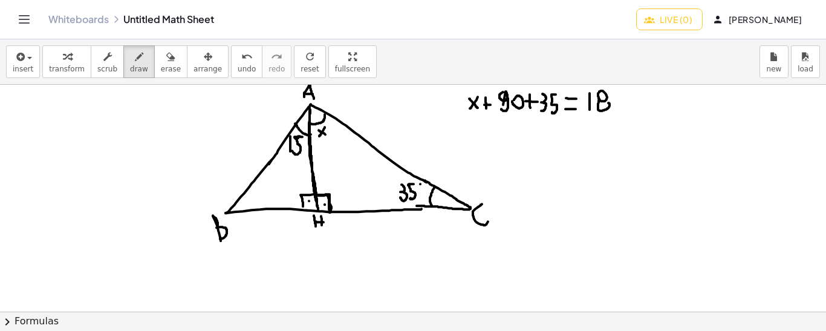
drag, startPoint x: 481, startPoint y: 127, endPoint x: 474, endPoint y: 135, distance: 10.8
drag, startPoint x: 473, startPoint y: 128, endPoint x: 481, endPoint y: 135, distance: 10.7
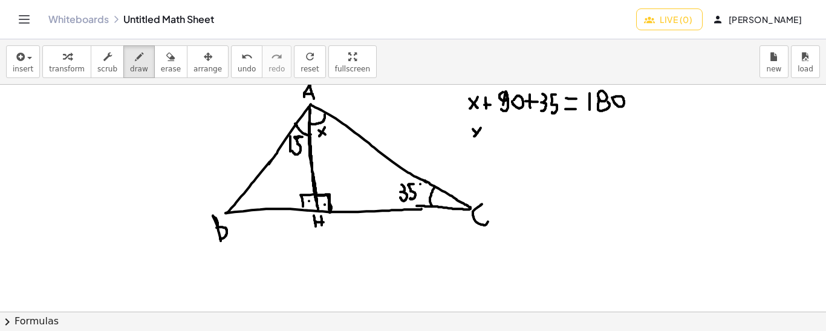
drag, startPoint x: 514, startPoint y: 114, endPoint x: 541, endPoint y: 115, distance: 27.2
drag, startPoint x: 489, startPoint y: 131, endPoint x: 496, endPoint y: 131, distance: 7.3
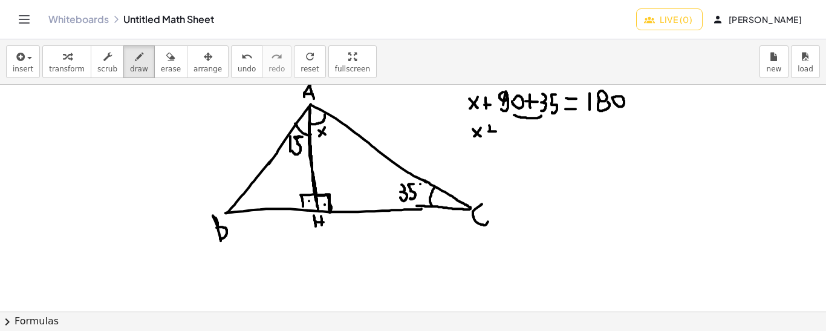
drag, startPoint x: 489, startPoint y: 126, endPoint x: 489, endPoint y: 134, distance: 7.9
drag, startPoint x: 507, startPoint y: 134, endPoint x: 502, endPoint y: 129, distance: 7.3
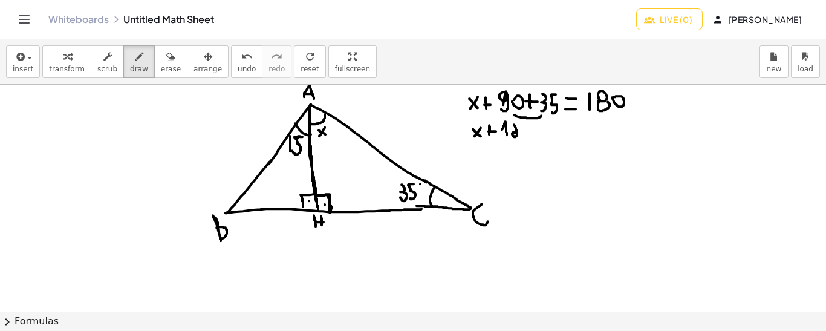
drag, startPoint x: 514, startPoint y: 124, endPoint x: 519, endPoint y: 135, distance: 12.5
drag, startPoint x: 530, startPoint y: 123, endPoint x: 524, endPoint y: 142, distance: 19.7
drag, startPoint x: 545, startPoint y: 133, endPoint x: 552, endPoint y: 133, distance: 6.7
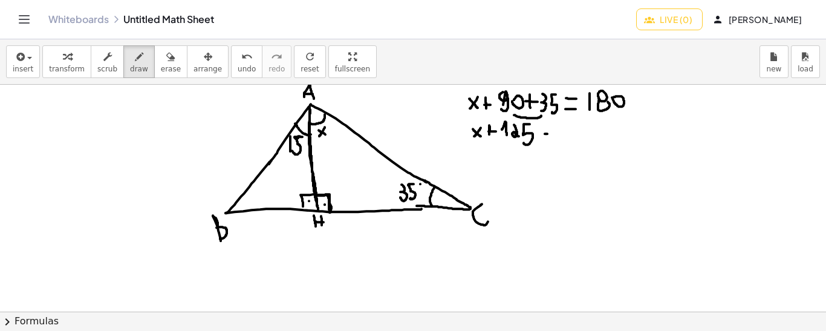
drag, startPoint x: 545, startPoint y: 125, endPoint x: 552, endPoint y: 126, distance: 6.7
drag, startPoint x: 572, startPoint y: 134, endPoint x: 567, endPoint y: 127, distance: 8.2
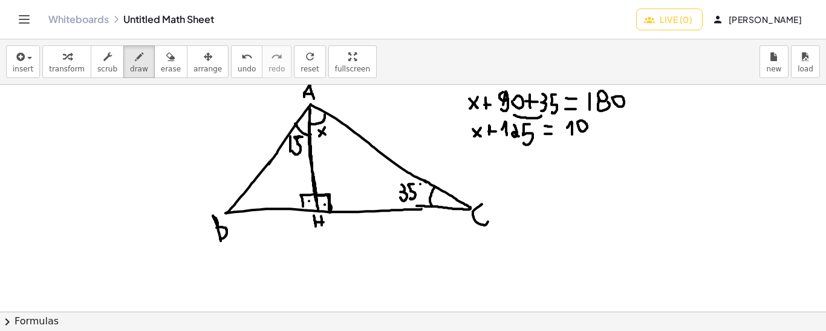
drag, startPoint x: 579, startPoint y: 126, endPoint x: 588, endPoint y: 126, distance: 9.1
drag, startPoint x: 484, startPoint y: 155, endPoint x: 476, endPoint y: 164, distance: 11.6
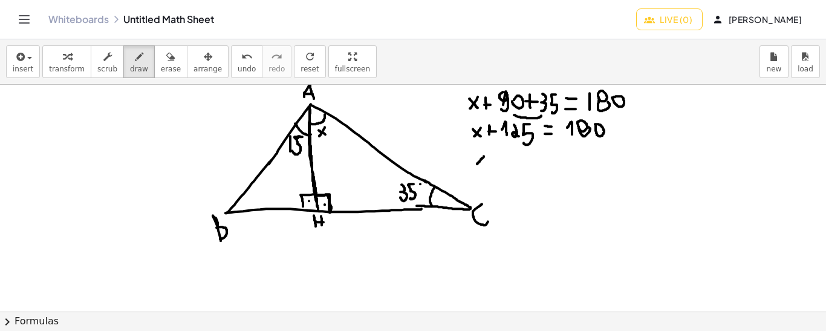
drag, startPoint x: 474, startPoint y: 154, endPoint x: 484, endPoint y: 164, distance: 14.1
drag, startPoint x: 495, startPoint y: 155, endPoint x: 502, endPoint y: 155, distance: 7.3
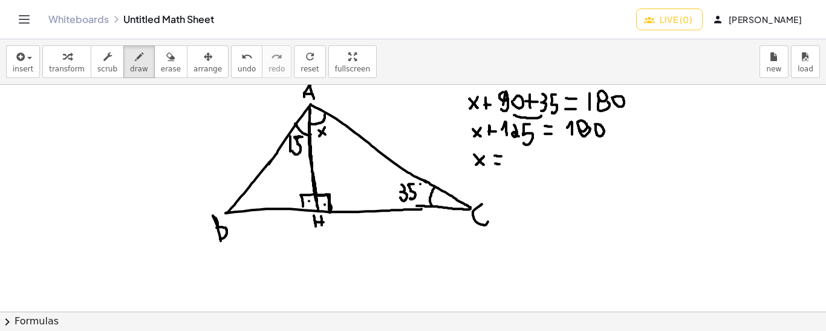
drag, startPoint x: 512, startPoint y: 151, endPoint x: 512, endPoint y: 166, distance: 15.1
drag, startPoint x: 517, startPoint y: 157, endPoint x: 526, endPoint y: 159, distance: 9.8
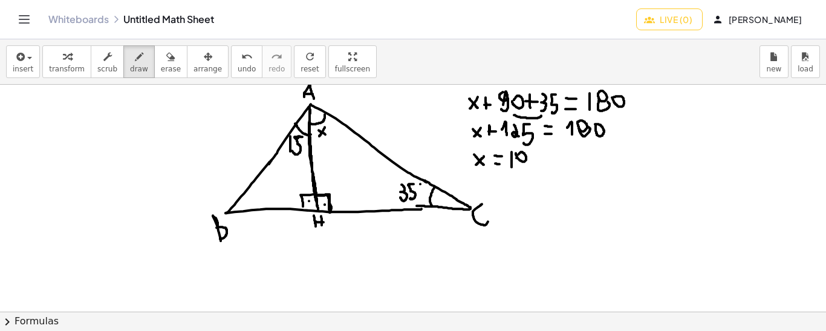
drag, startPoint x: 550, startPoint y: 158, endPoint x: 559, endPoint y: 158, distance: 9.1
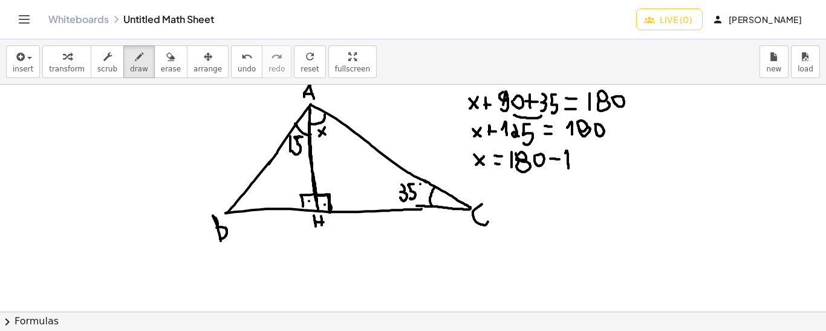
drag, startPoint x: 569, startPoint y: 168, endPoint x: 564, endPoint y: 155, distance: 13.4
drag, startPoint x: 573, startPoint y: 151, endPoint x: 582, endPoint y: 166, distance: 17.3
drag, startPoint x: 593, startPoint y: 148, endPoint x: 590, endPoint y: 166, distance: 18.9
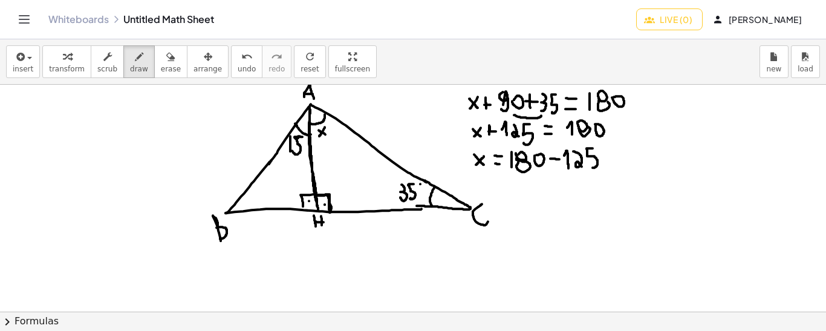
drag, startPoint x: 491, startPoint y: 183, endPoint x: 485, endPoint y: 193, distance: 11.4
drag, startPoint x: 482, startPoint y: 184, endPoint x: 491, endPoint y: 194, distance: 13.3
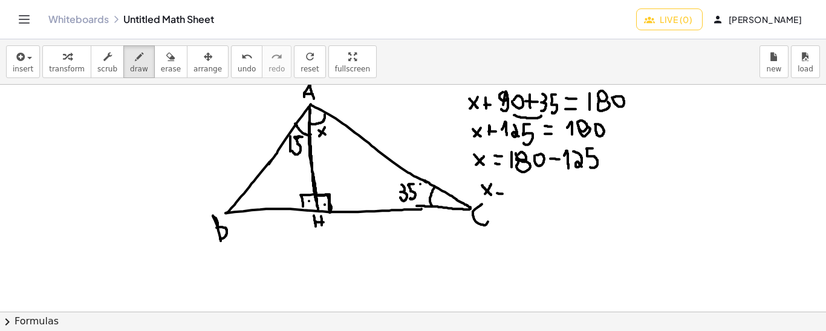
drag, startPoint x: 497, startPoint y: 192, endPoint x: 504, endPoint y: 193, distance: 7.3
drag, startPoint x: 498, startPoint y: 184, endPoint x: 505, endPoint y: 186, distance: 7.5
drag, startPoint x: 527, startPoint y: 181, endPoint x: 523, endPoint y: 192, distance: 12.5
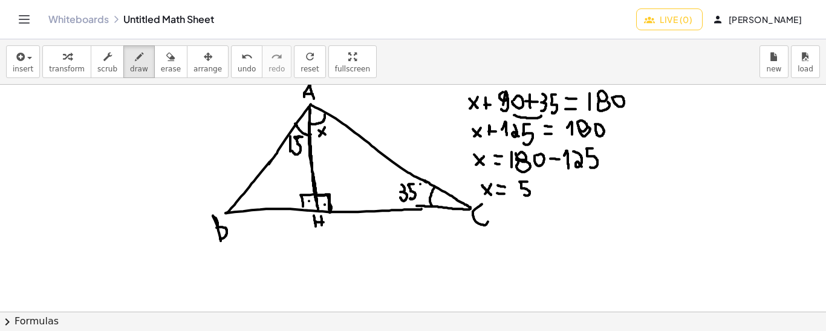
drag, startPoint x: 539, startPoint y: 180, endPoint x: 535, endPoint y: 198, distance: 18.8
drag, startPoint x: 240, startPoint y: 192, endPoint x: 250, endPoint y: 207, distance: 18.0
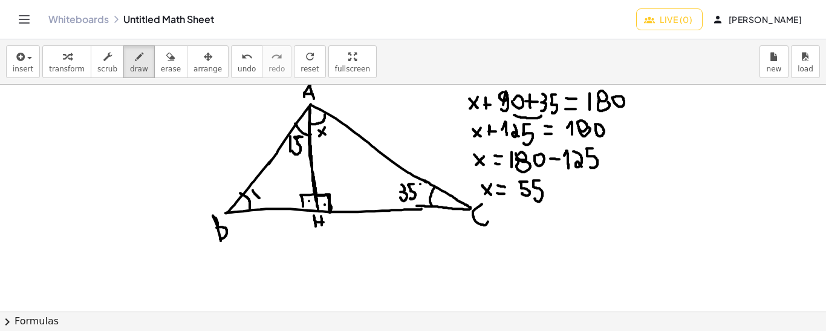
drag, startPoint x: 253, startPoint y: 189, endPoint x: 259, endPoint y: 197, distance: 10.3
drag, startPoint x: 261, startPoint y: 188, endPoint x: 255, endPoint y: 207, distance: 19.7
drag, startPoint x: 313, startPoint y: 95, endPoint x: 307, endPoint y: 108, distance: 14.9
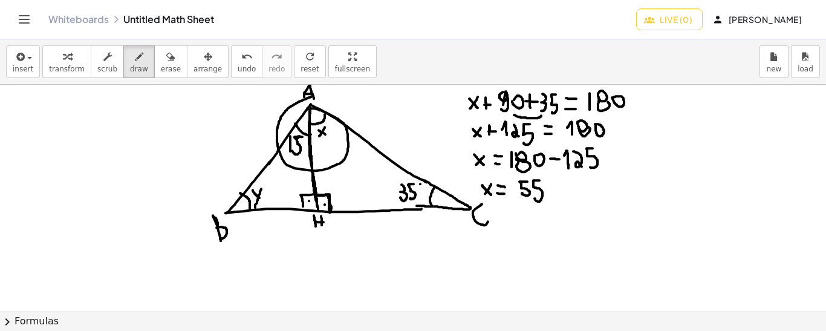
click at [241, 60] on icon "undo" at bounding box center [246, 57] width 11 height 15
drag, startPoint x: 252, startPoint y: 238, endPoint x: 261, endPoint y: 246, distance: 12.1
drag, startPoint x: 266, startPoint y: 236, endPoint x: 255, endPoint y: 258, distance: 24.6
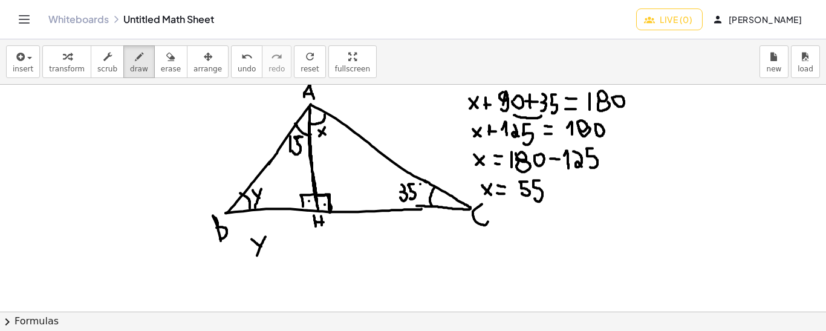
drag, startPoint x: 268, startPoint y: 249, endPoint x: 278, endPoint y: 249, distance: 10.3
drag, startPoint x: 272, startPoint y: 243, endPoint x: 272, endPoint y: 256, distance: 13.9
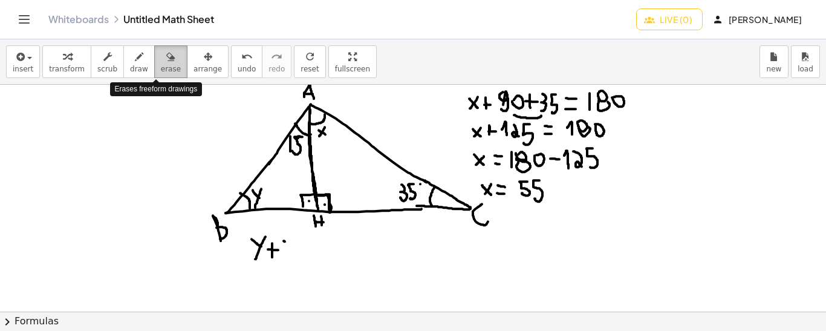
click at [166, 60] on icon "button" at bounding box center [170, 57] width 8 height 15
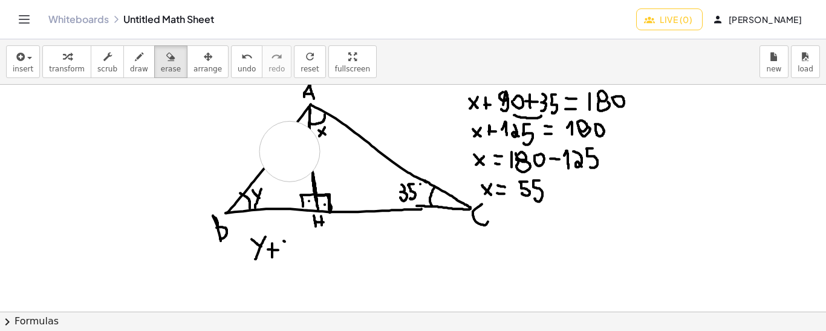
click at [135, 62] on icon "button" at bounding box center [139, 57] width 8 height 15
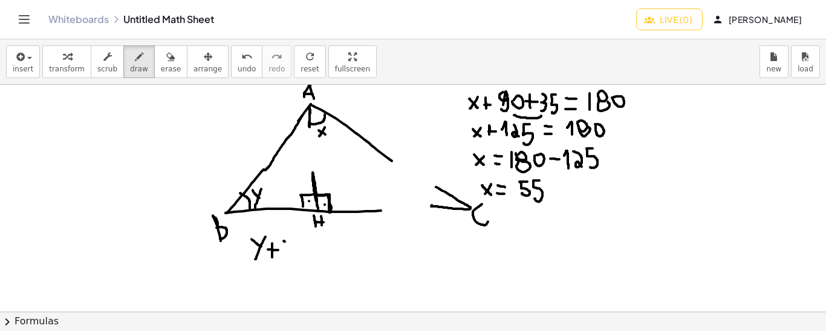
drag, startPoint x: 302, startPoint y: 115, endPoint x: 265, endPoint y: 169, distance: 66.1
drag, startPoint x: 310, startPoint y: 121, endPoint x: 313, endPoint y: 173, distance: 52.1
drag, startPoint x: 385, startPoint y: 155, endPoint x: 436, endPoint y: 186, distance: 59.1
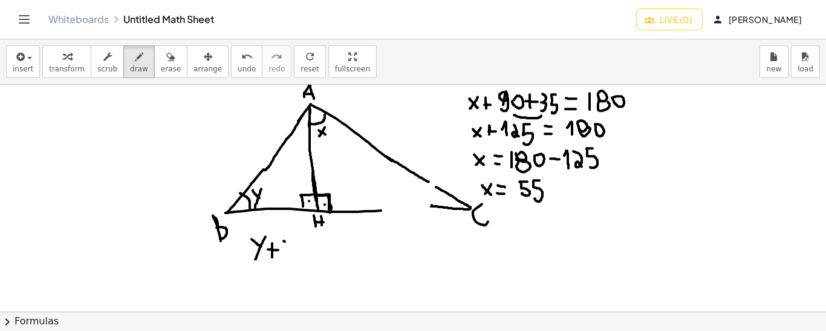
drag, startPoint x: 382, startPoint y: 209, endPoint x: 434, endPoint y: 207, distance: 52.0
drag, startPoint x: 293, startPoint y: 131, endPoint x: 311, endPoint y: 140, distance: 19.7
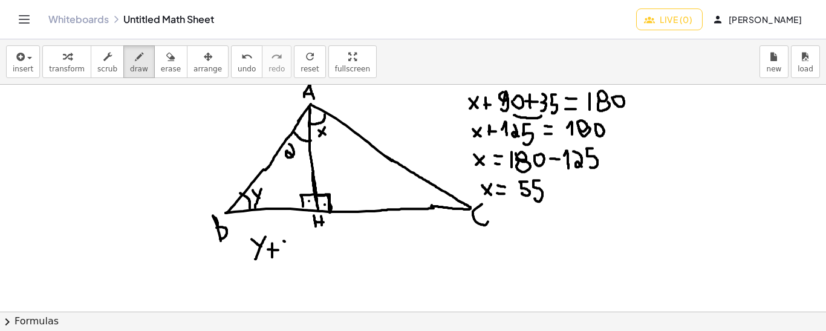
drag, startPoint x: 289, startPoint y: 143, endPoint x: 293, endPoint y: 157, distance: 14.5
drag, startPoint x: 303, startPoint y: 145, endPoint x: 299, endPoint y: 157, distance: 13.2
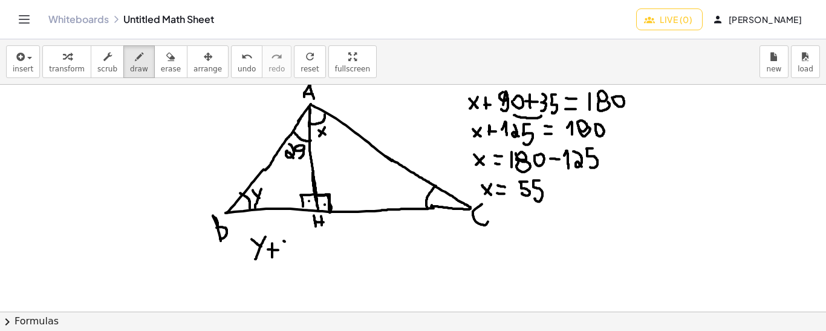
drag, startPoint x: 436, startPoint y: 185, endPoint x: 428, endPoint y: 208, distance: 24.5
drag, startPoint x: 403, startPoint y: 187, endPoint x: 408, endPoint y: 196, distance: 10.3
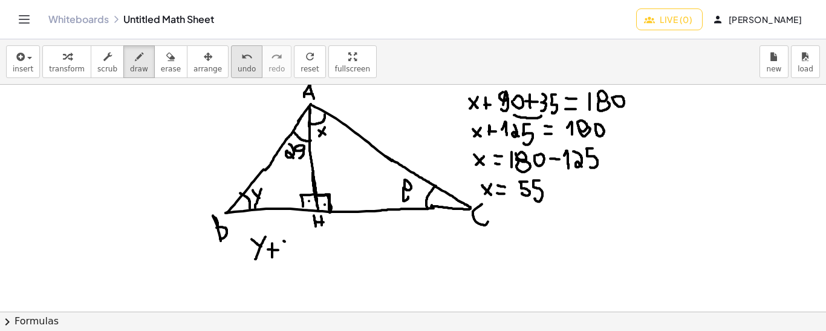
click at [241, 61] on icon "undo" at bounding box center [246, 57] width 11 height 15
drag, startPoint x: 405, startPoint y: 180, endPoint x: 404, endPoint y: 191, distance: 10.3
drag, startPoint x: 408, startPoint y: 182, endPoint x: 411, endPoint y: 194, distance: 12.3
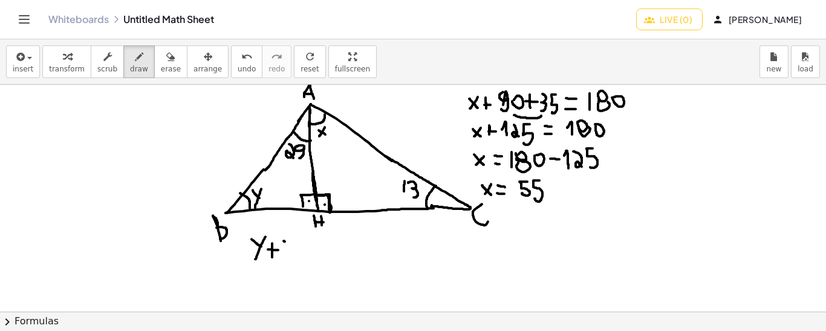
drag, startPoint x: 403, startPoint y: 187, endPoint x: 405, endPoint y: 198, distance: 11.0
drag, startPoint x: 753, startPoint y: 118, endPoint x: 761, endPoint y: 247, distance: 129.1
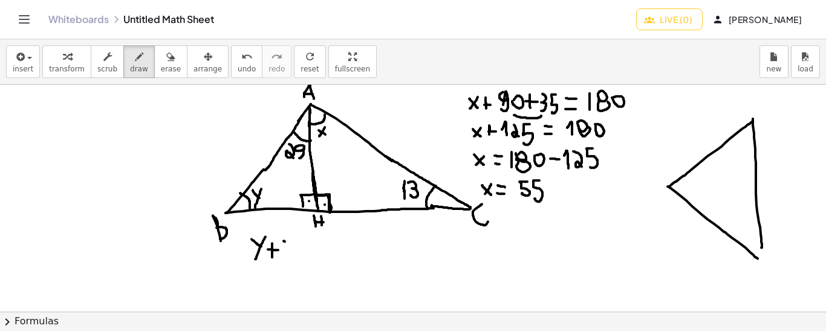
drag, startPoint x: 752, startPoint y: 121, endPoint x: 758, endPoint y: 258, distance: 136.8
drag, startPoint x: 674, startPoint y: 186, endPoint x: 757, endPoint y: 181, distance: 82.4
